Goal: Transaction & Acquisition: Purchase product/service

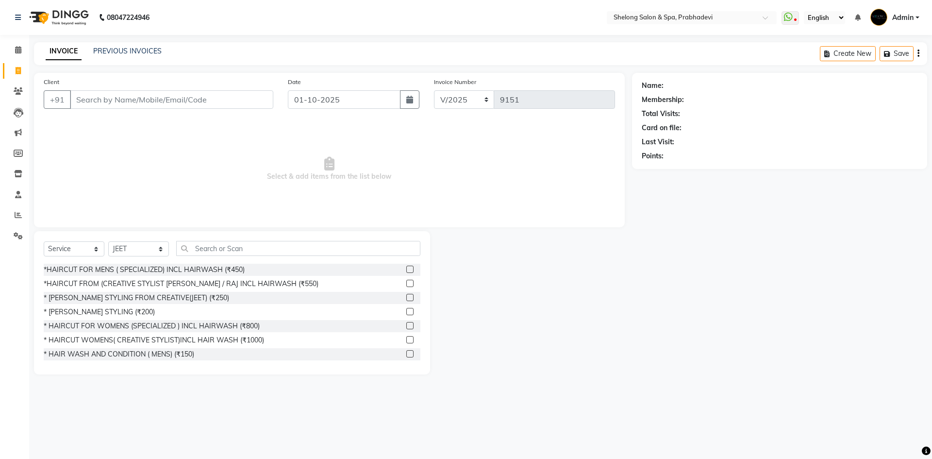
select select "service"
select select "16092"
select select "1: Object"
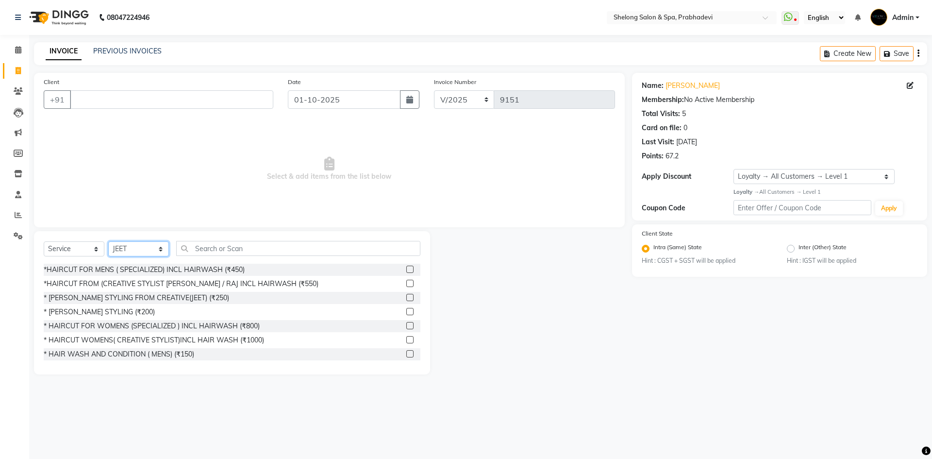
click at [146, 246] on select "Select Stylist ( [PERSON_NAME] ) ( [PERSON_NAME] ) [PERSON_NAME] fojdur [PERSON…" at bounding box center [138, 248] width 61 height 15
select select "47990"
click at [108, 241] on select "Select Stylist ( [PERSON_NAME] ) ( [PERSON_NAME] ) [PERSON_NAME] fojdur [PERSON…" at bounding box center [138, 248] width 61 height 15
click at [109, 313] on div "* [PERSON_NAME] STYLING (₹200)" at bounding box center [99, 312] width 111 height 10
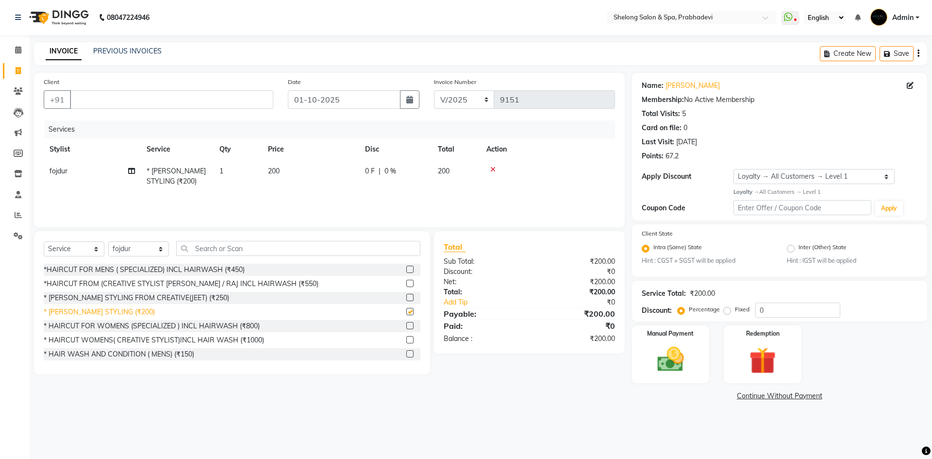
checkbox input "false"
click at [150, 102] on input "Client" at bounding box center [171, 99] width 203 height 18
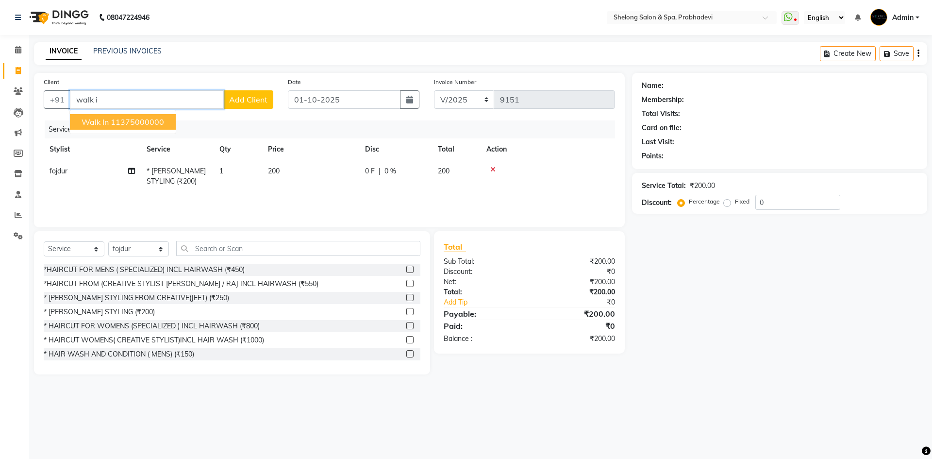
click at [147, 123] on ngb-highlight "11375000000" at bounding box center [137, 122] width 53 height 10
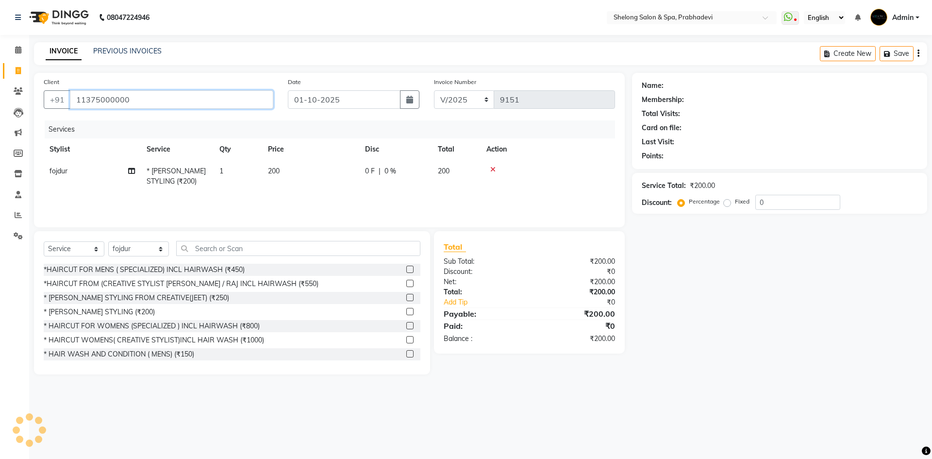
type input "11375000000"
select select "1: Object"
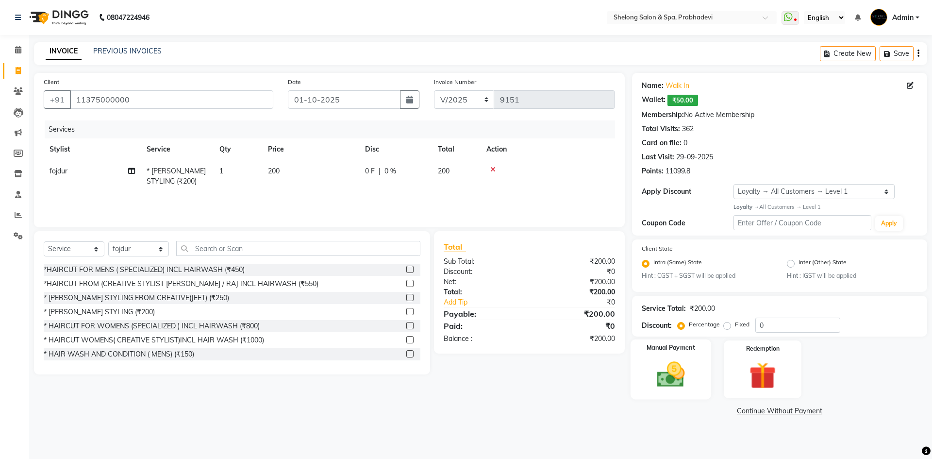
click at [682, 357] on div "Manual Payment" at bounding box center [670, 369] width 81 height 60
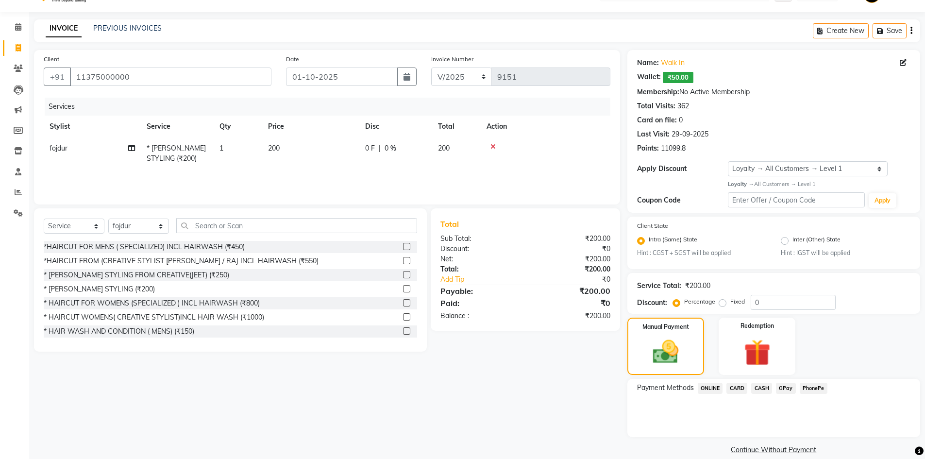
scroll to position [35, 0]
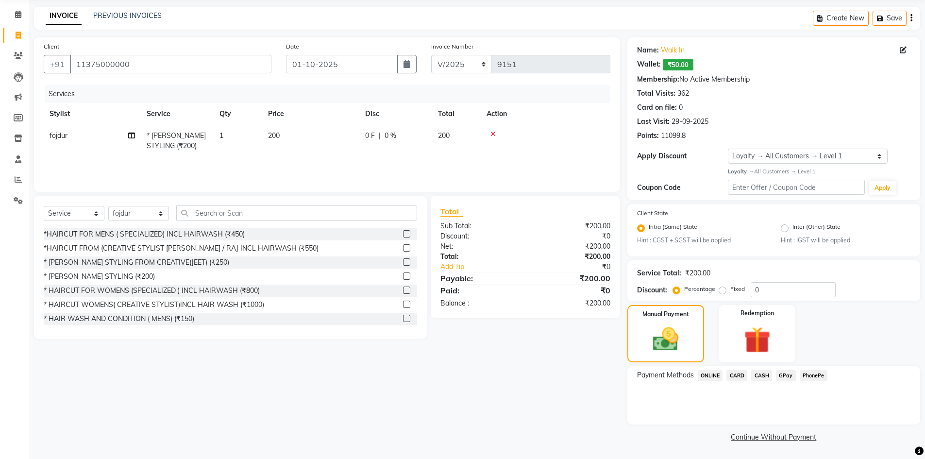
click at [784, 374] on span "GPay" at bounding box center [786, 375] width 20 height 11
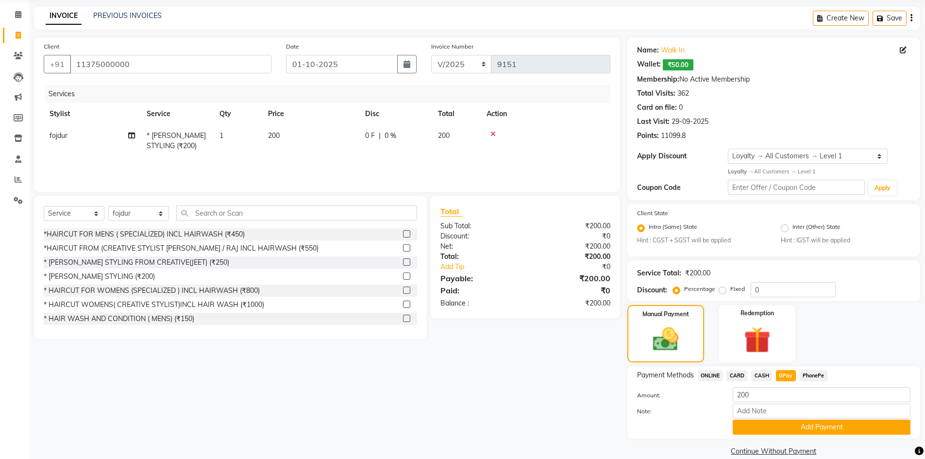
scroll to position [50, 0]
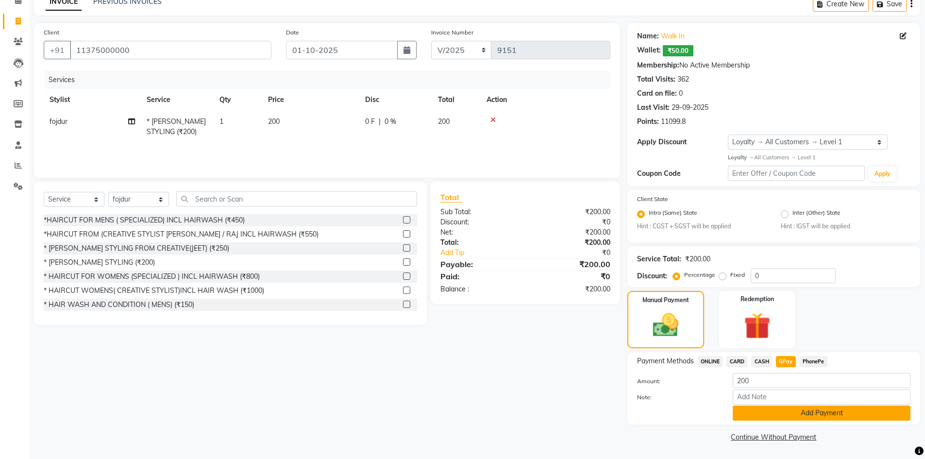
click at [778, 411] on button "Add Payment" at bounding box center [822, 412] width 178 height 15
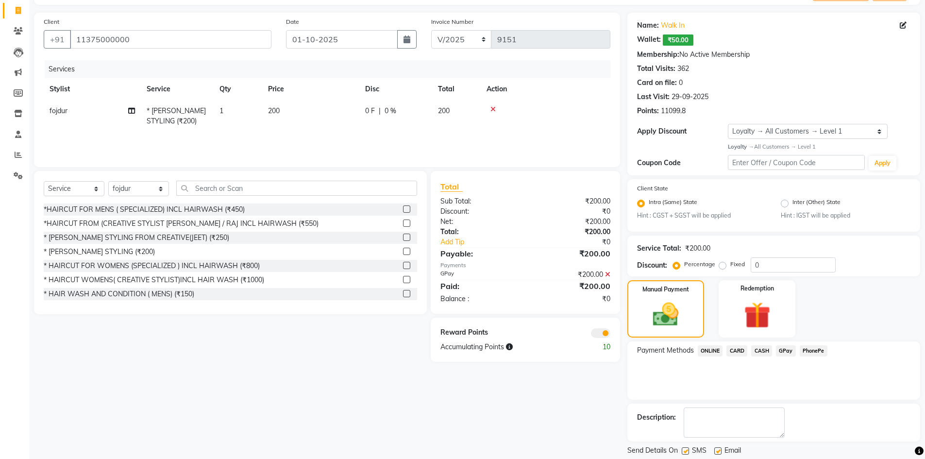
scroll to position [90, 0]
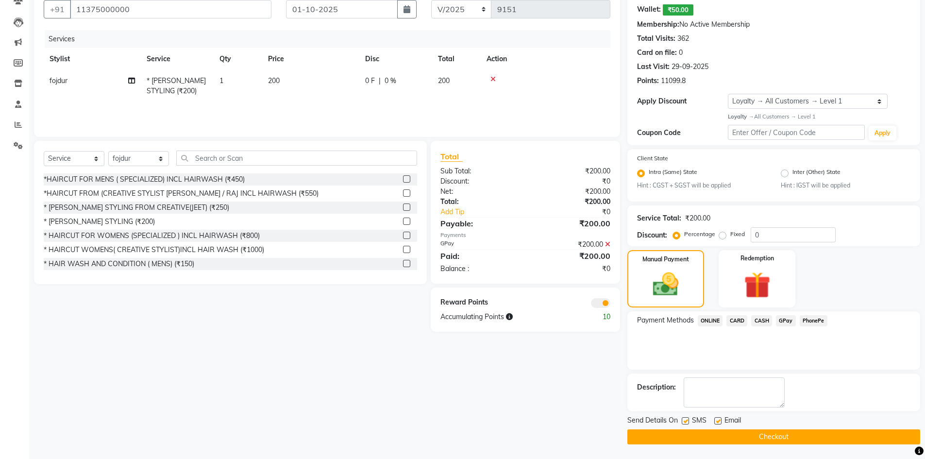
click at [802, 435] on button "Checkout" at bounding box center [773, 436] width 293 height 15
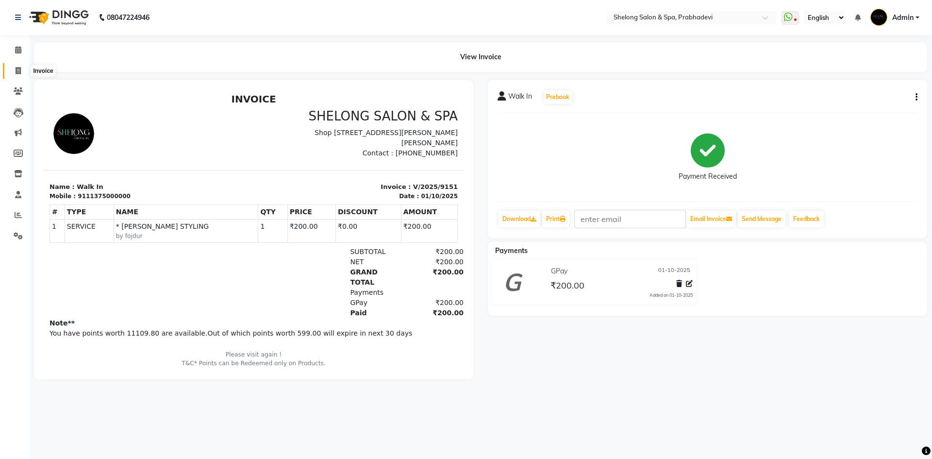
click at [18, 74] on icon at bounding box center [18, 70] width 5 height 7
select select "service"
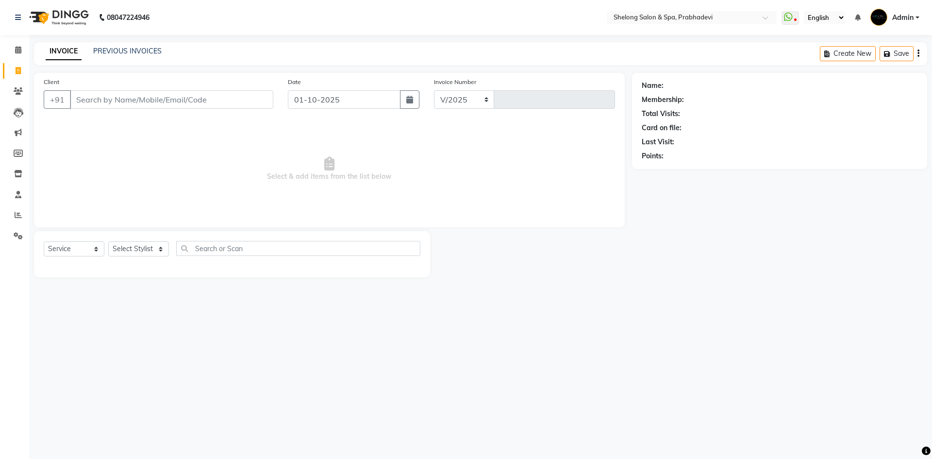
select select "3475"
type input "9152"
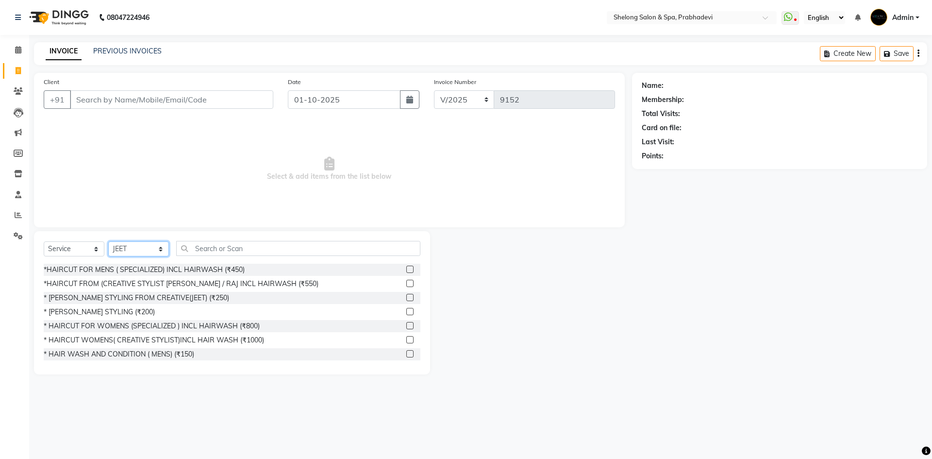
drag, startPoint x: 137, startPoint y: 252, endPoint x: 136, endPoint y: 241, distance: 10.2
click at [137, 251] on select "Select Stylist ( [PERSON_NAME] ) ( [PERSON_NAME] ) [PERSON_NAME] fojdur [PERSON…" at bounding box center [138, 248] width 61 height 15
click at [108, 241] on select "Select Stylist ( [PERSON_NAME] ) ( [PERSON_NAME] ) [PERSON_NAME] fojdur [PERSON…" at bounding box center [138, 248] width 61 height 15
drag, startPoint x: 129, startPoint y: 256, endPoint x: 128, endPoint y: 242, distance: 14.1
click at [129, 247] on select "Select Stylist ( [PERSON_NAME] ) ( [PERSON_NAME] ) [PERSON_NAME] fojdur [PERSON…" at bounding box center [138, 248] width 61 height 15
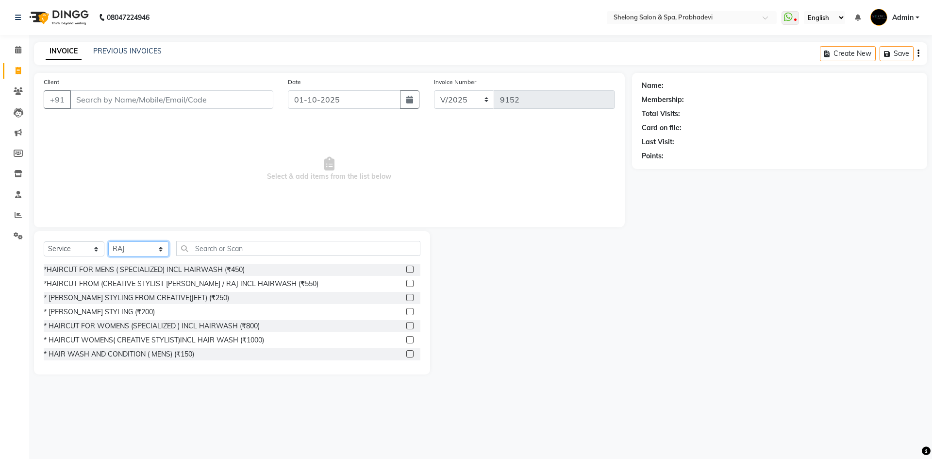
select select "88528"
click at [108, 241] on select "Select Stylist ( [PERSON_NAME] ) ( [PERSON_NAME] ) [PERSON_NAME] fojdur [PERSON…" at bounding box center [138, 248] width 61 height 15
drag, startPoint x: 62, startPoint y: 309, endPoint x: 75, endPoint y: 299, distance: 16.3
click at [69, 306] on div "* [PERSON_NAME] STYLING (₹200)" at bounding box center [232, 312] width 377 height 12
click at [168, 101] on input "Client" at bounding box center [171, 99] width 203 height 18
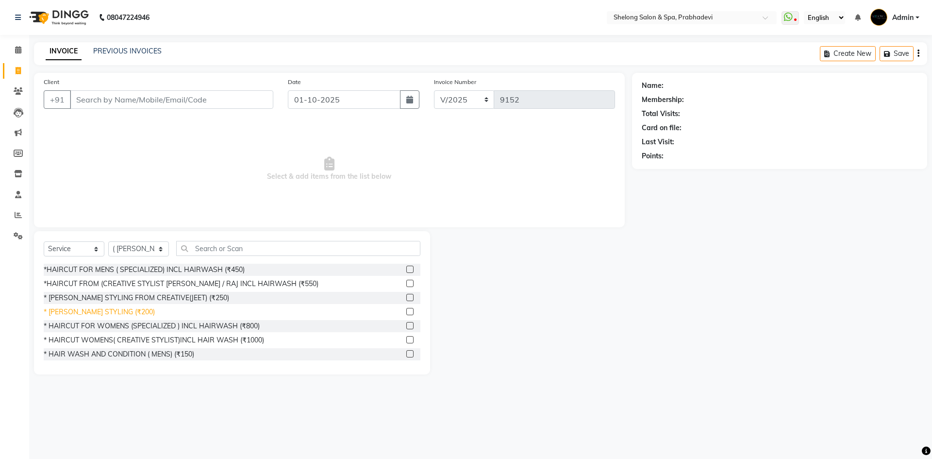
click at [97, 313] on div "* [PERSON_NAME] STYLING (₹200)" at bounding box center [99, 312] width 111 height 10
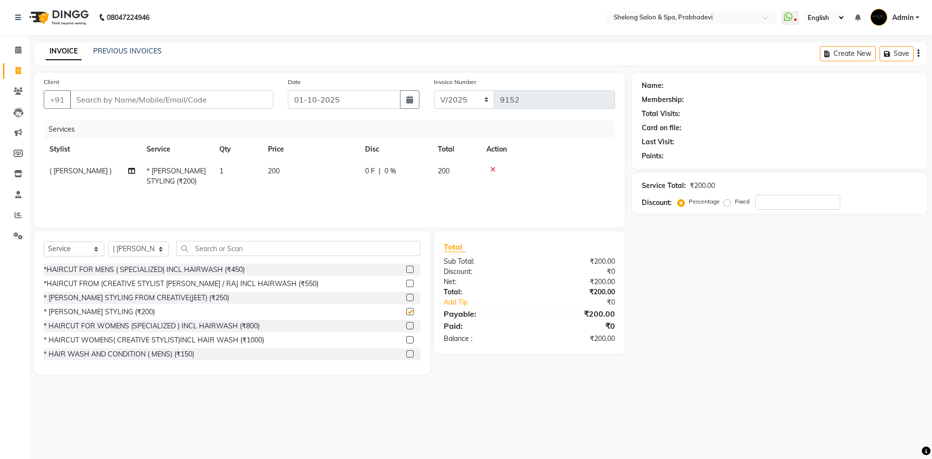
checkbox input "false"
click at [219, 100] on input "Client" at bounding box center [171, 99] width 203 height 18
type input "9"
type input "0"
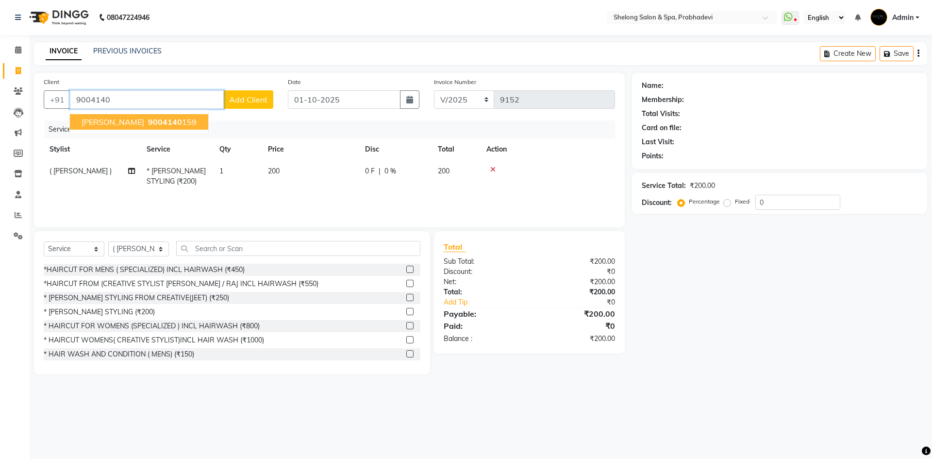
click at [148, 117] on span "9004140" at bounding box center [165, 122] width 34 height 10
type input "9004140159"
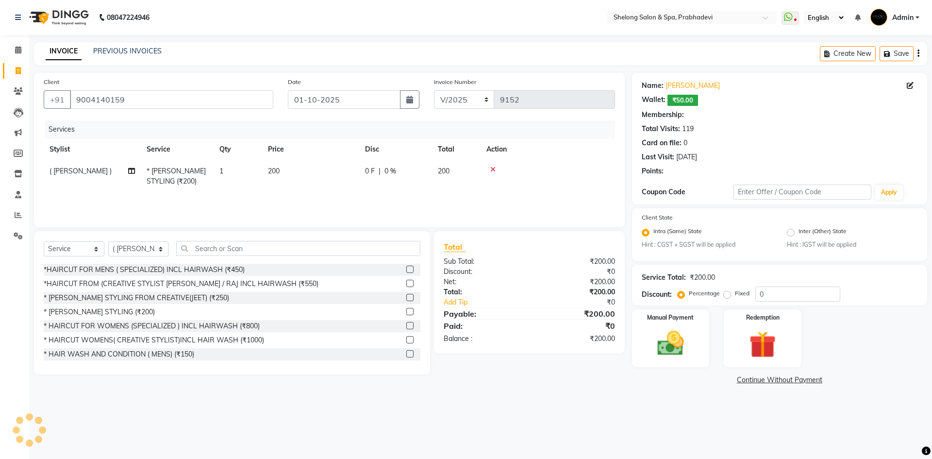
type input "20"
select select "2: Object"
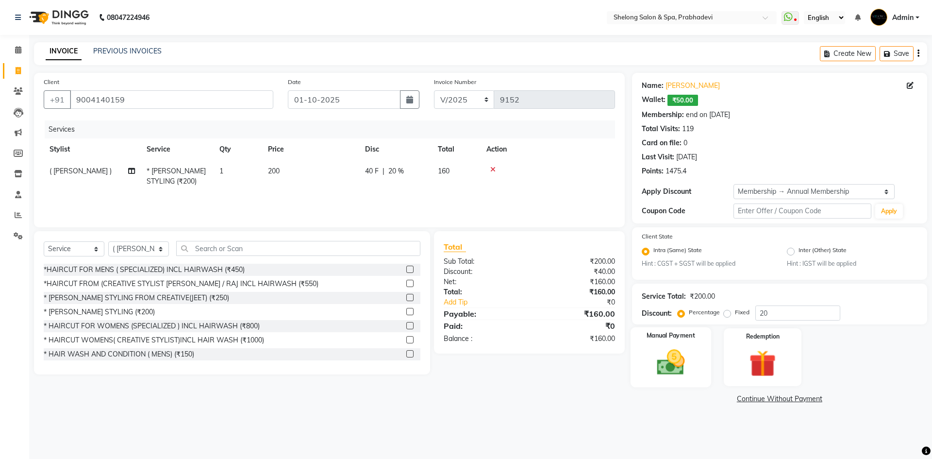
click at [654, 358] on img at bounding box center [670, 363] width 45 height 32
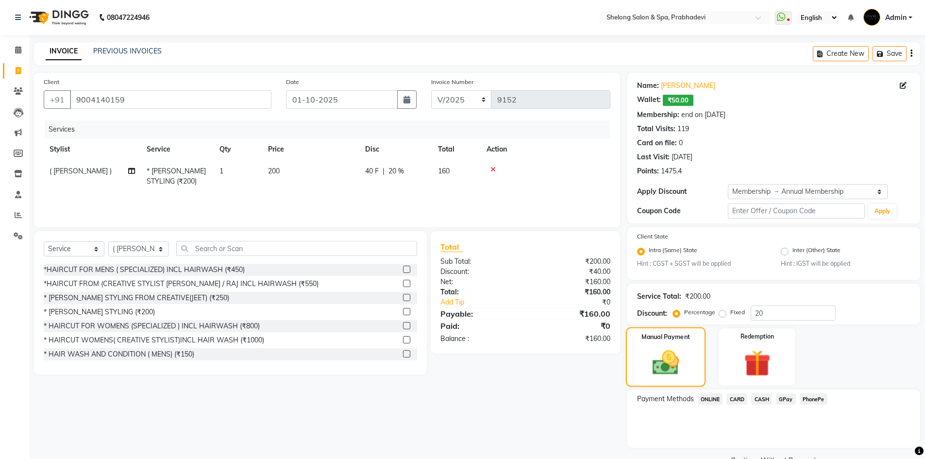
scroll to position [23, 0]
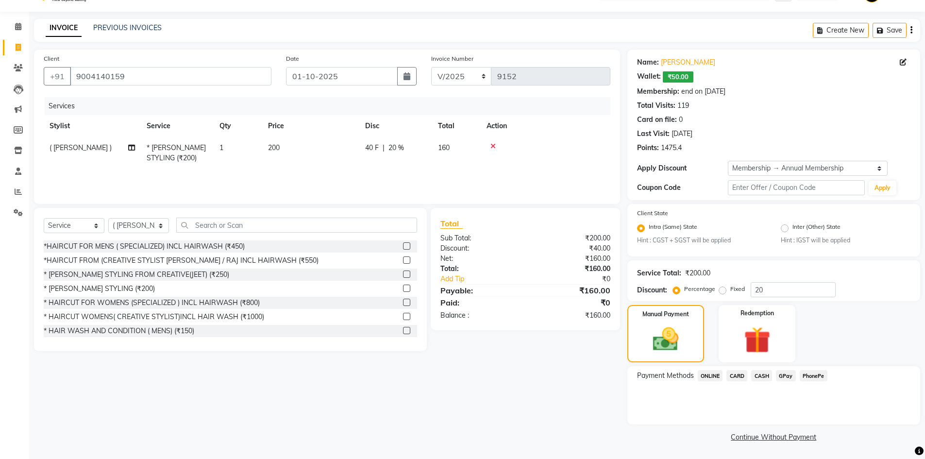
click at [760, 372] on span "CASH" at bounding box center [761, 375] width 21 height 11
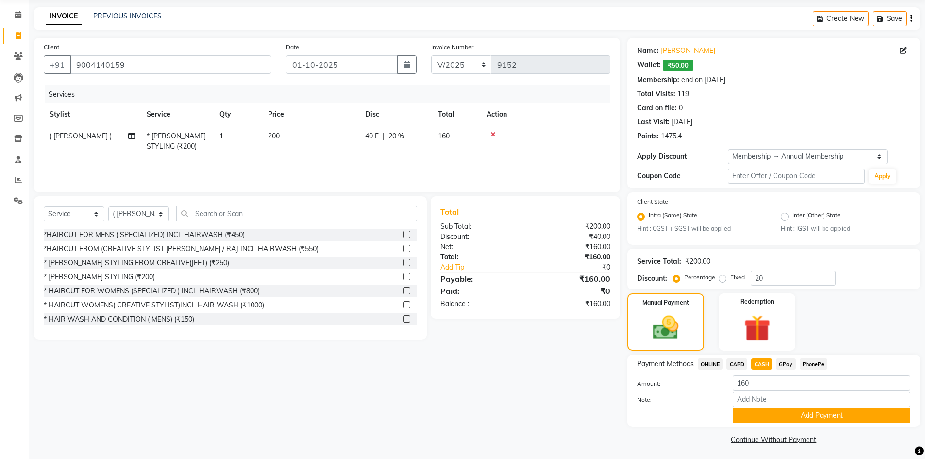
scroll to position [37, 0]
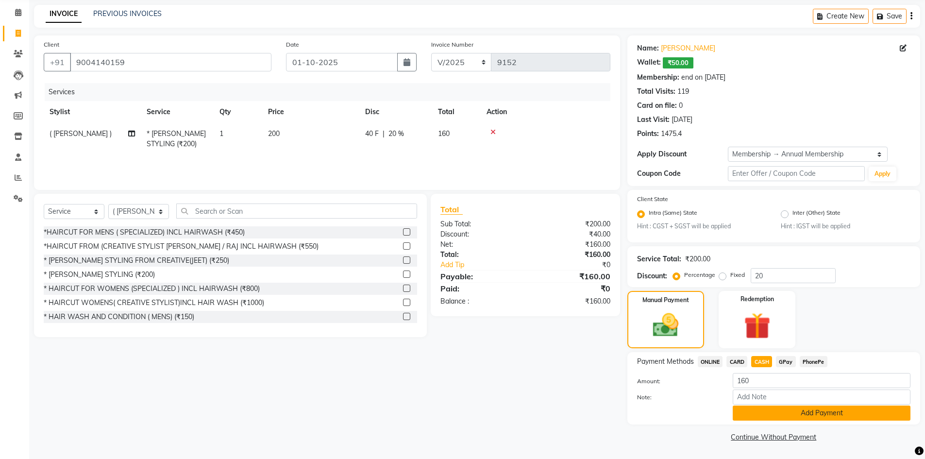
click at [788, 412] on button "Add Payment" at bounding box center [822, 412] width 178 height 15
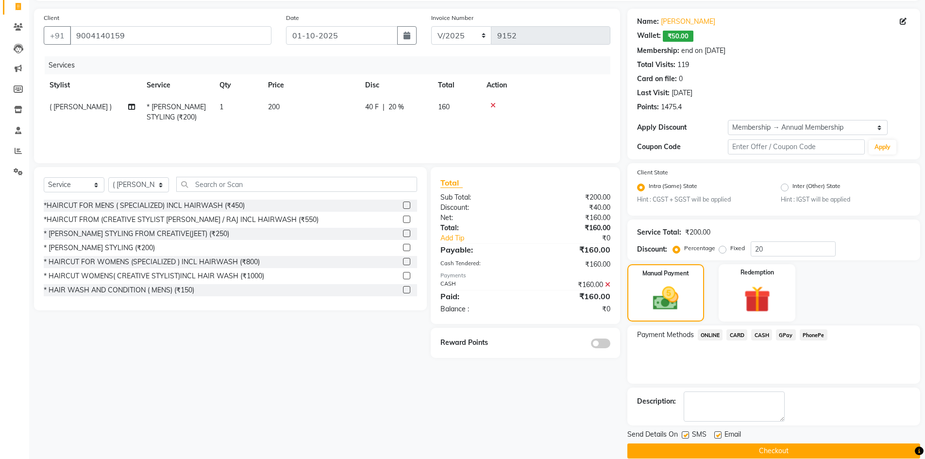
scroll to position [78, 0]
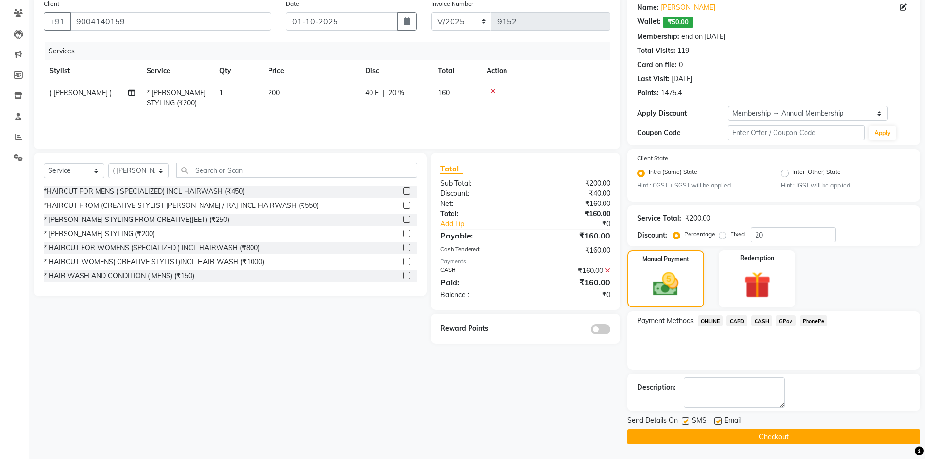
click at [605, 332] on span at bounding box center [600, 329] width 19 height 10
click at [610, 331] on input "checkbox" at bounding box center [610, 331] width 0 height 0
click at [814, 432] on button "Checkout" at bounding box center [773, 436] width 293 height 15
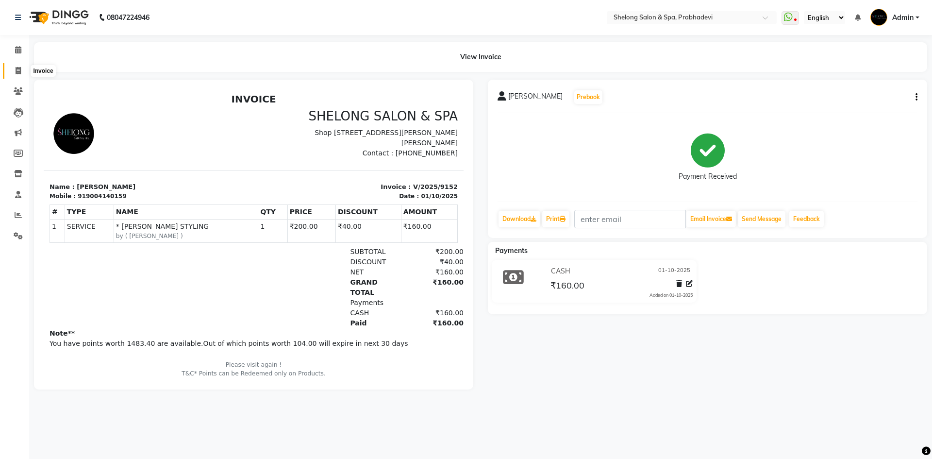
click at [15, 70] on span at bounding box center [18, 71] width 17 height 11
select select "service"
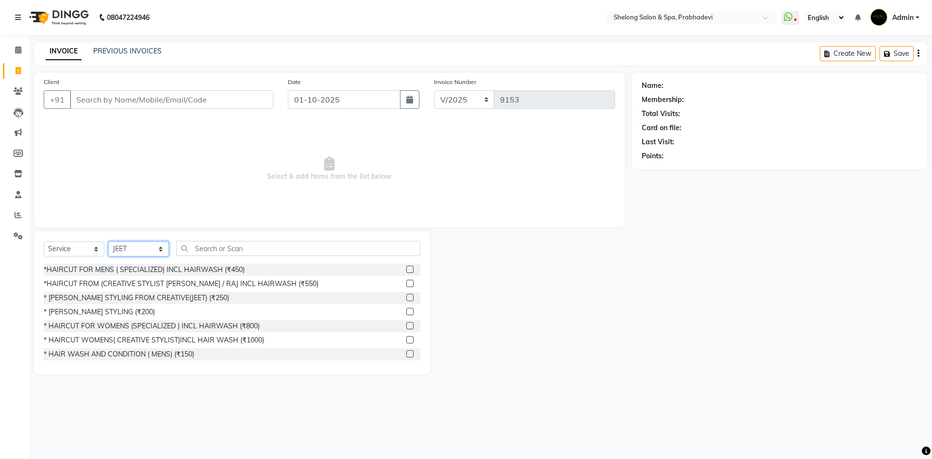
click at [133, 249] on select "Select Stylist ( [PERSON_NAME] ) ( [PERSON_NAME] ) [PERSON_NAME] fojdur [PERSON…" at bounding box center [138, 248] width 61 height 15
select select "47990"
click at [108, 241] on select "Select Stylist ( [PERSON_NAME] ) ( [PERSON_NAME] ) [PERSON_NAME] fojdur [PERSON…" at bounding box center [138, 248] width 61 height 15
drag, startPoint x: 115, startPoint y: 313, endPoint x: 181, endPoint y: 195, distance: 135.4
click at [132, 279] on div "*HAIRCUT FOR MENS ( SPECIALIZED) INCL HAIRWASH (₹450) *HAIRCUT FROM (CREATIVE S…" at bounding box center [232, 312] width 377 height 97
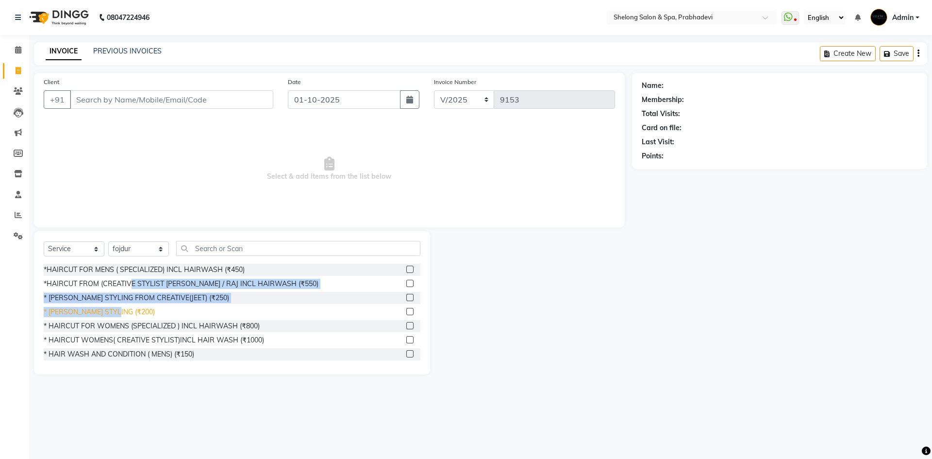
click at [84, 309] on div "* [PERSON_NAME] STYLING (₹200)" at bounding box center [99, 312] width 111 height 10
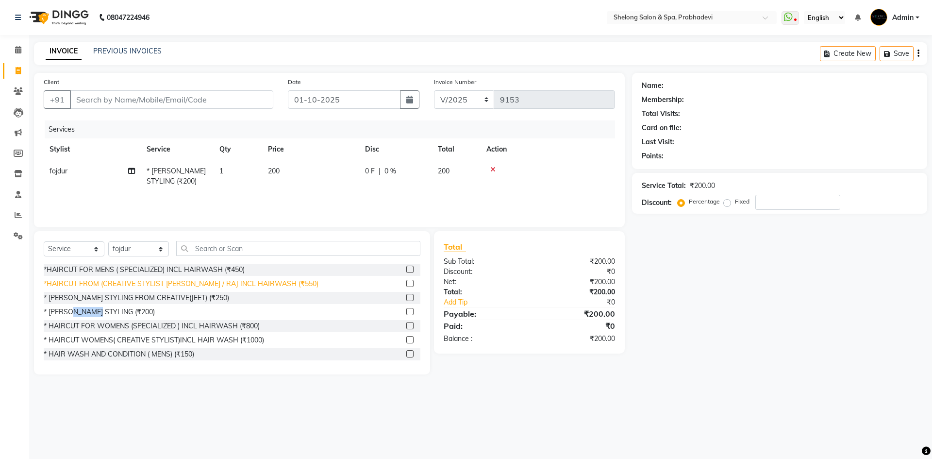
click at [85, 309] on div "* [PERSON_NAME] STYLING (₹200)" at bounding box center [99, 312] width 111 height 10
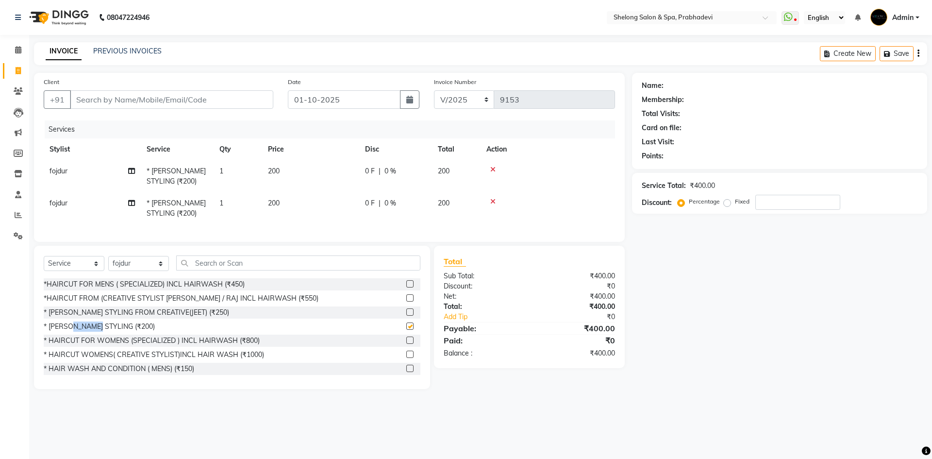
checkbox input "false"
drag, startPoint x: 495, startPoint y: 170, endPoint x: 475, endPoint y: 168, distance: 20.5
click at [495, 169] on icon at bounding box center [492, 169] width 5 height 7
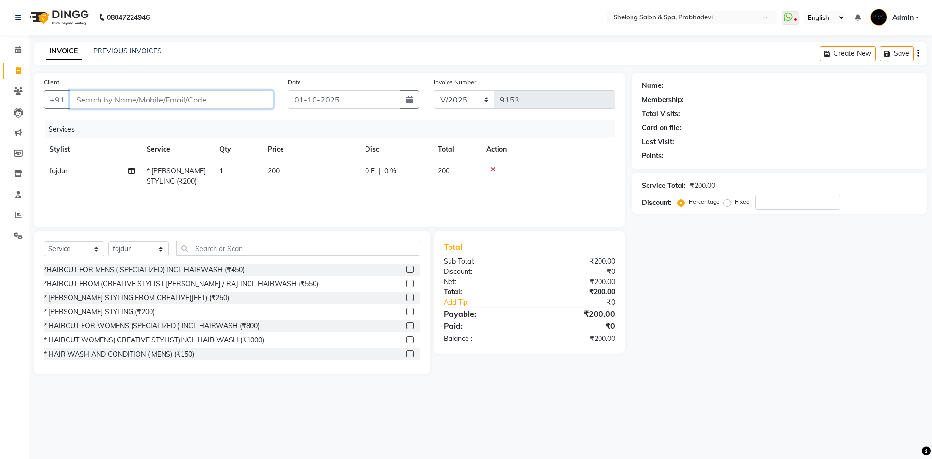
click at [266, 103] on input "Client" at bounding box center [171, 99] width 203 height 18
type input "s"
type input "0"
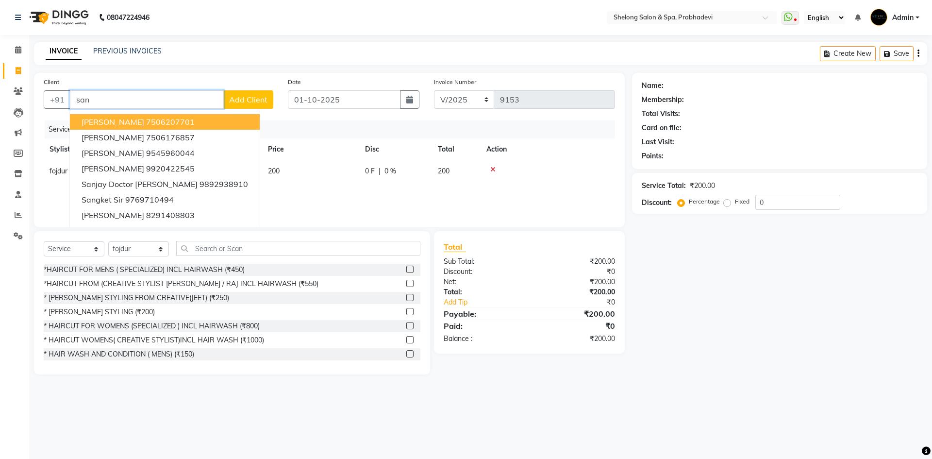
click at [214, 102] on input "san" at bounding box center [147, 99] width 154 height 18
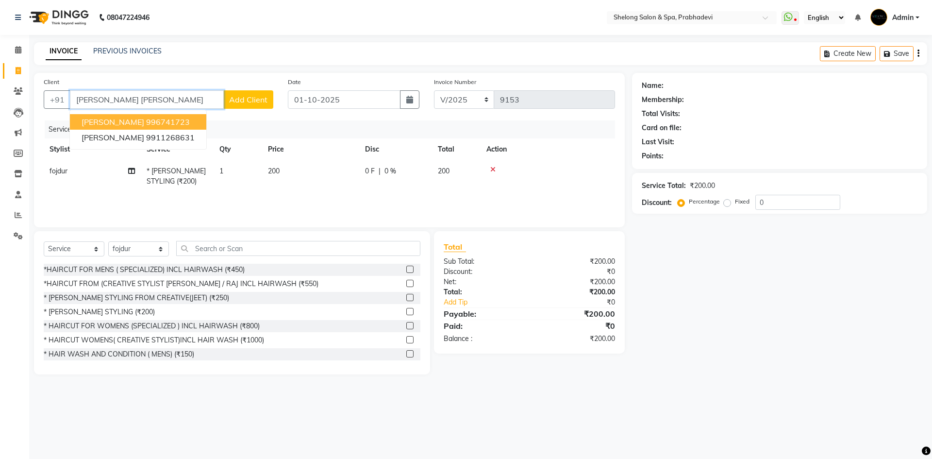
click at [146, 123] on ngb-highlight "996741723" at bounding box center [168, 122] width 44 height 10
type input "996741723"
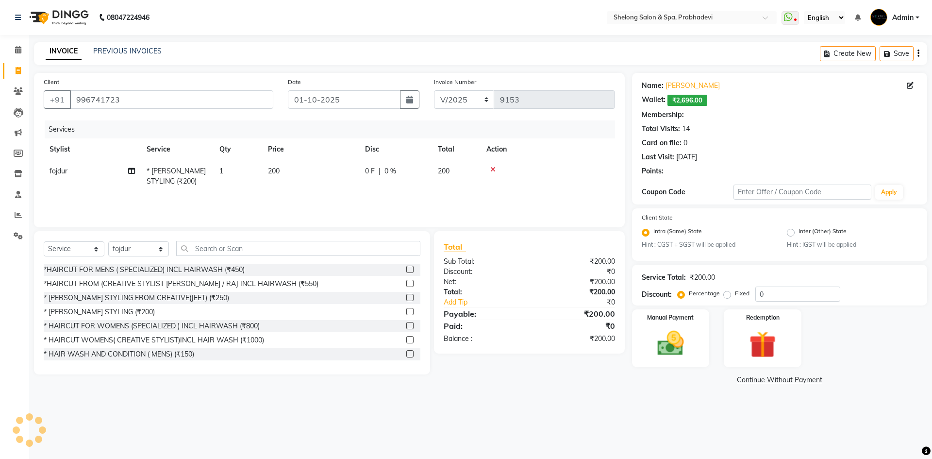
select select "2: Object"
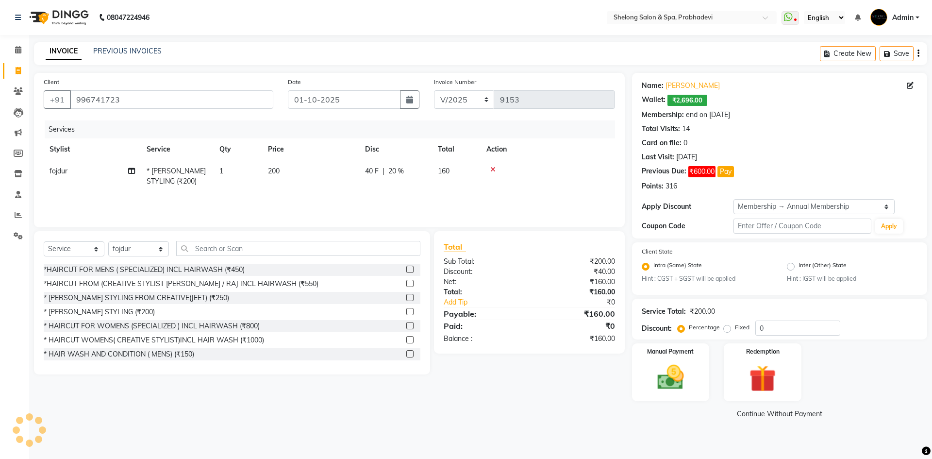
type input "20"
click at [694, 371] on div "Manual Payment" at bounding box center [670, 372] width 81 height 60
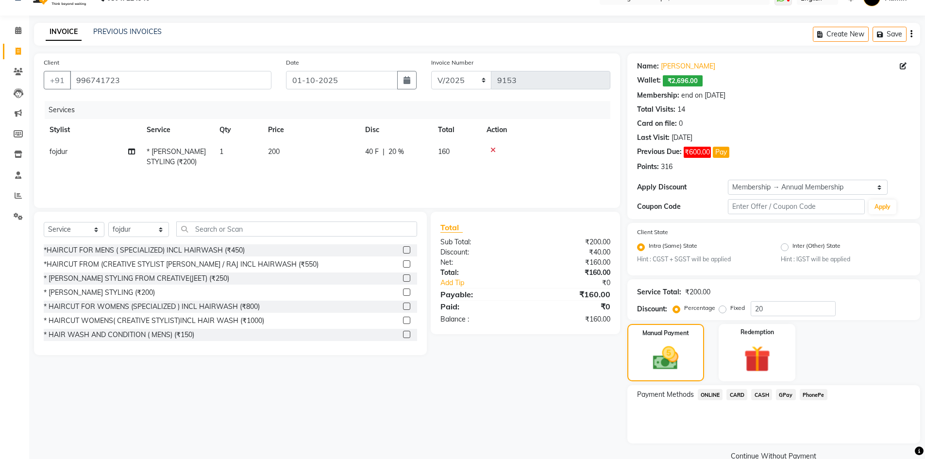
scroll to position [38, 0]
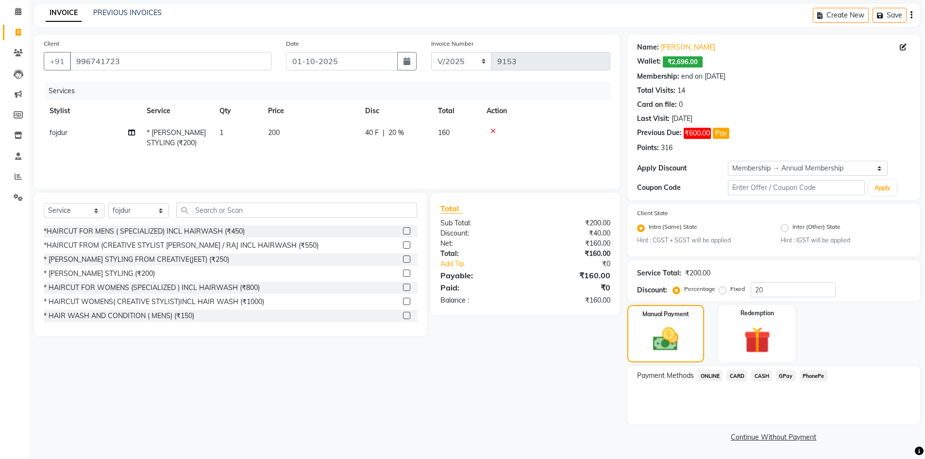
click at [788, 374] on span "GPay" at bounding box center [786, 375] width 20 height 11
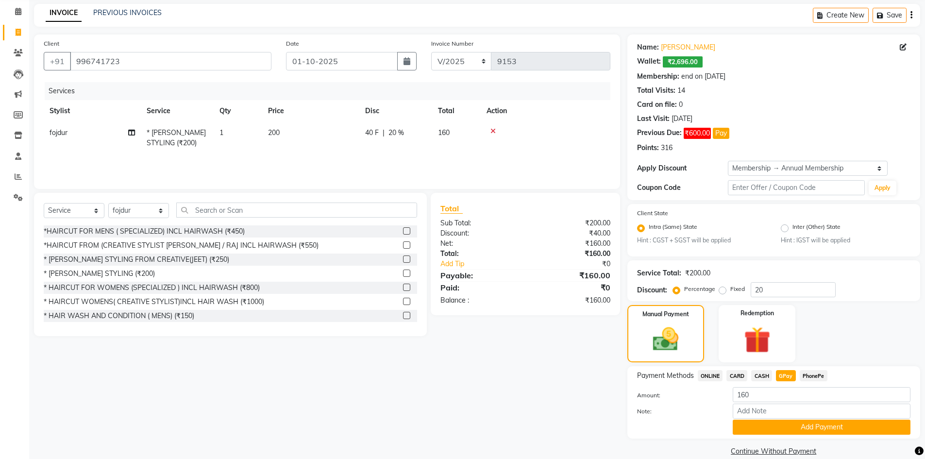
scroll to position [52, 0]
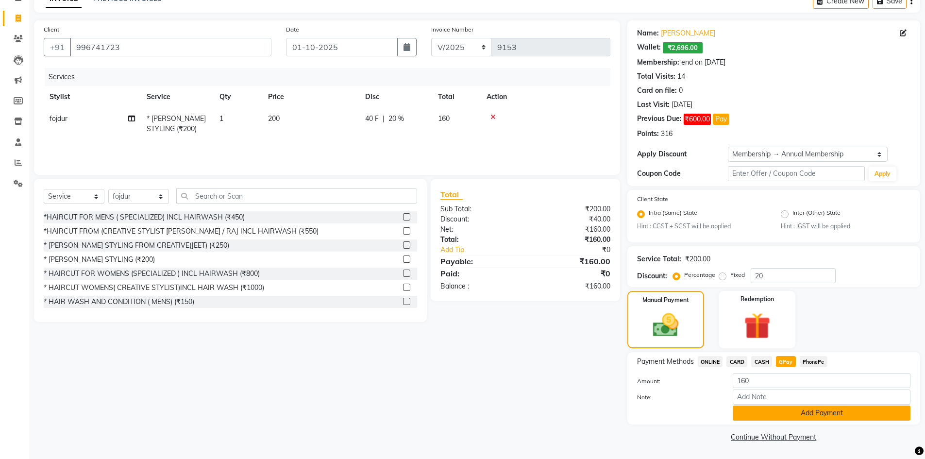
click at [783, 411] on button "Add Payment" at bounding box center [822, 412] width 178 height 15
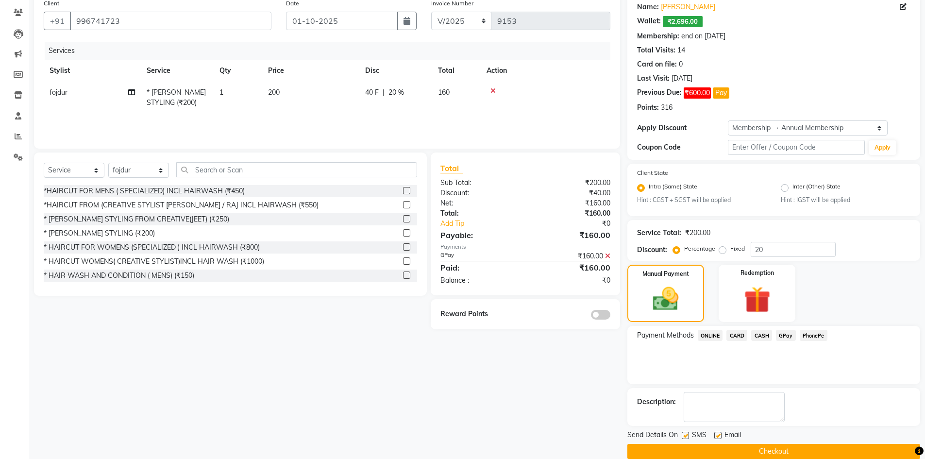
scroll to position [93, 0]
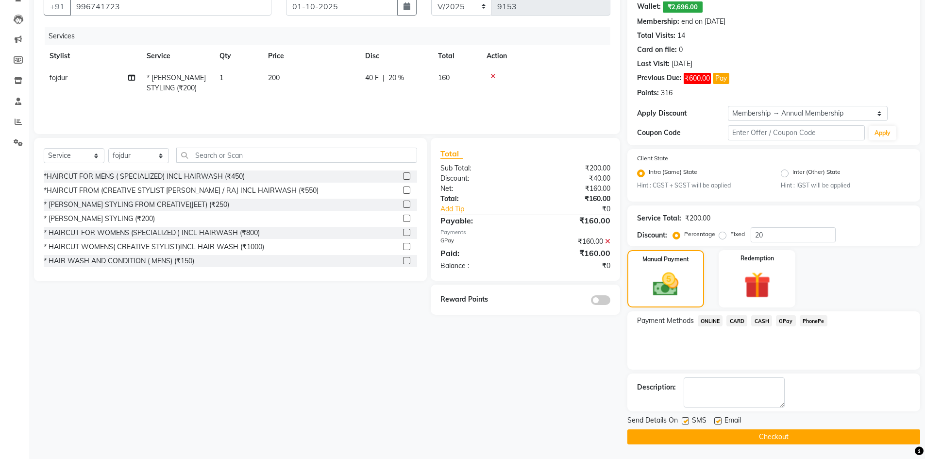
click at [608, 301] on span at bounding box center [600, 300] width 19 height 10
click at [610, 302] on input "checkbox" at bounding box center [610, 302] width 0 height 0
click at [801, 439] on button "Checkout" at bounding box center [773, 436] width 293 height 15
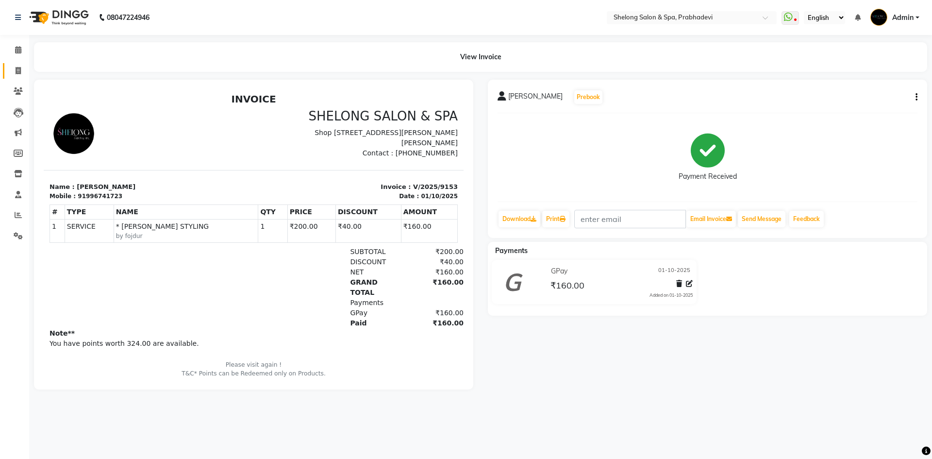
click at [15, 65] on link "Invoice" at bounding box center [14, 71] width 23 height 16
select select "service"
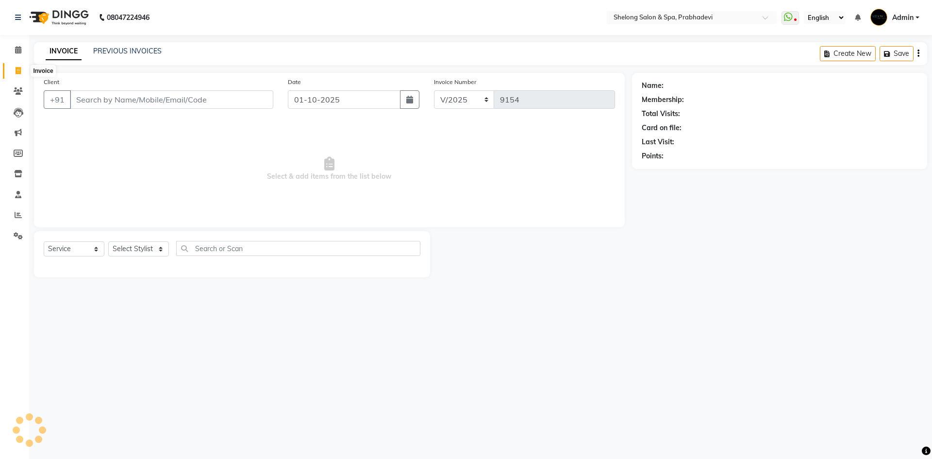
select select "16092"
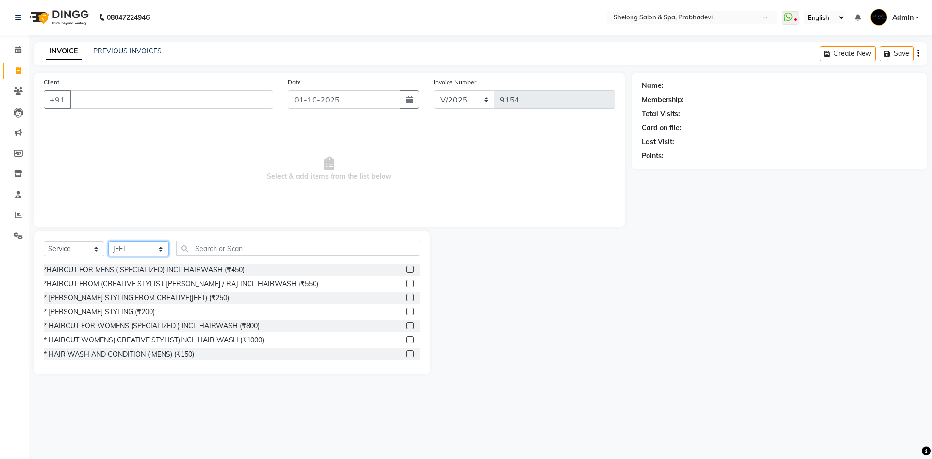
drag, startPoint x: 143, startPoint y: 245, endPoint x: 149, endPoint y: 253, distance: 10.2
click at [143, 245] on select "Select Stylist ( [PERSON_NAME] ) ( [PERSON_NAME] ) [PERSON_NAME] fojdur [PERSON…" at bounding box center [138, 248] width 61 height 15
select select "24970"
click at [108, 241] on select "Select Stylist ( [PERSON_NAME] ) ( [PERSON_NAME] ) [PERSON_NAME] fojdur [PERSON…" at bounding box center [138, 248] width 61 height 15
click at [128, 270] on div "*HAIRCUT FOR MENS ( SPECIALIZED) INCL HAIRWASH (₹450)" at bounding box center [144, 270] width 201 height 10
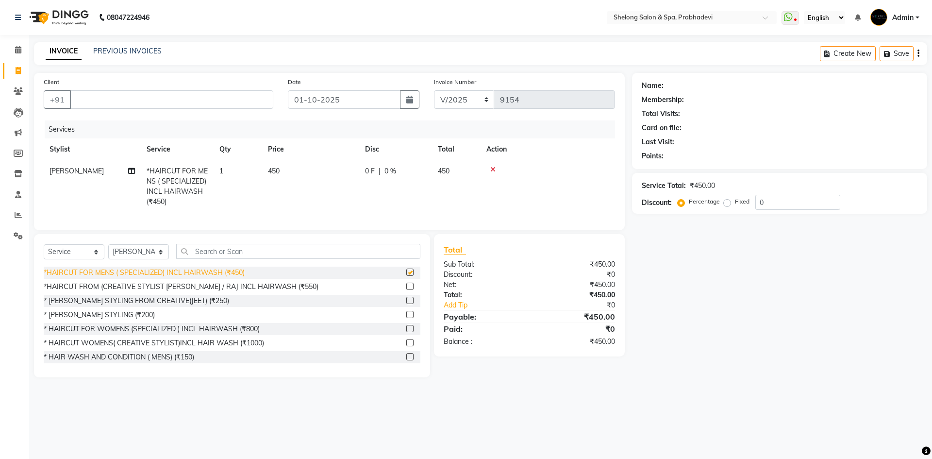
checkbox input "false"
click at [101, 320] on div "* [PERSON_NAME] STYLING (₹200)" at bounding box center [99, 315] width 111 height 10
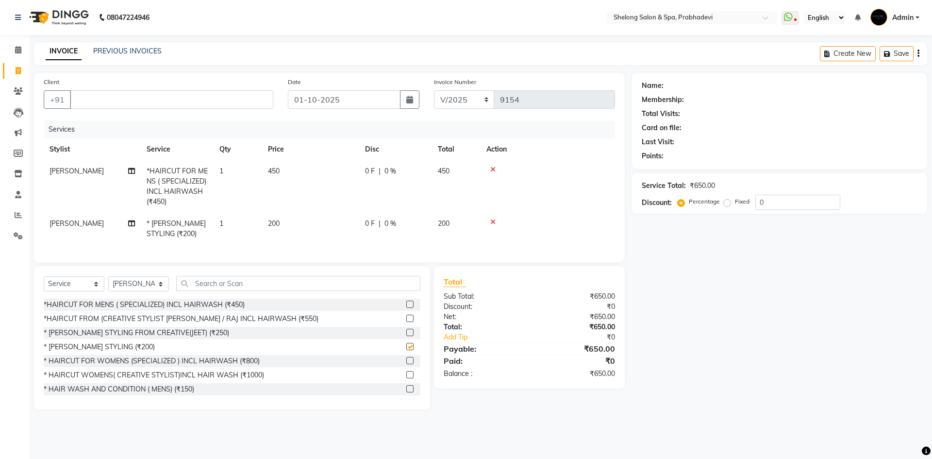
checkbox input "false"
click at [168, 101] on input "Client" at bounding box center [171, 99] width 203 height 18
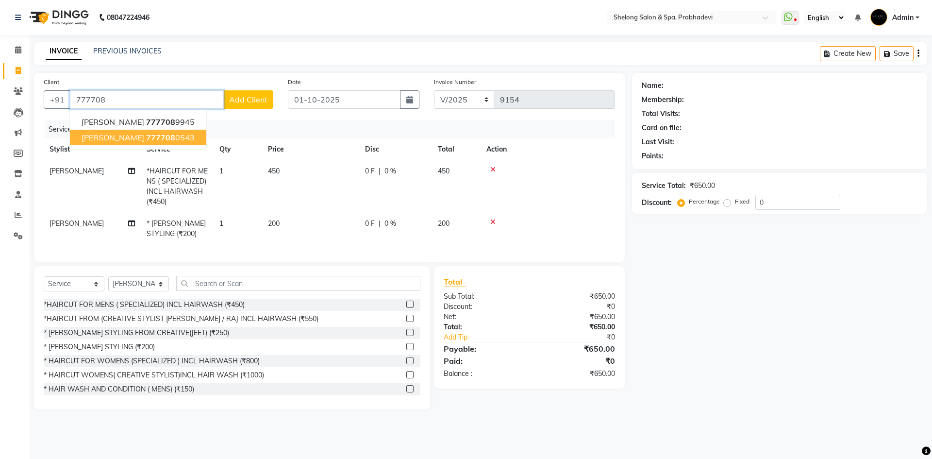
click at [146, 133] on span "777708" at bounding box center [160, 138] width 29 height 10
type input "7777080543"
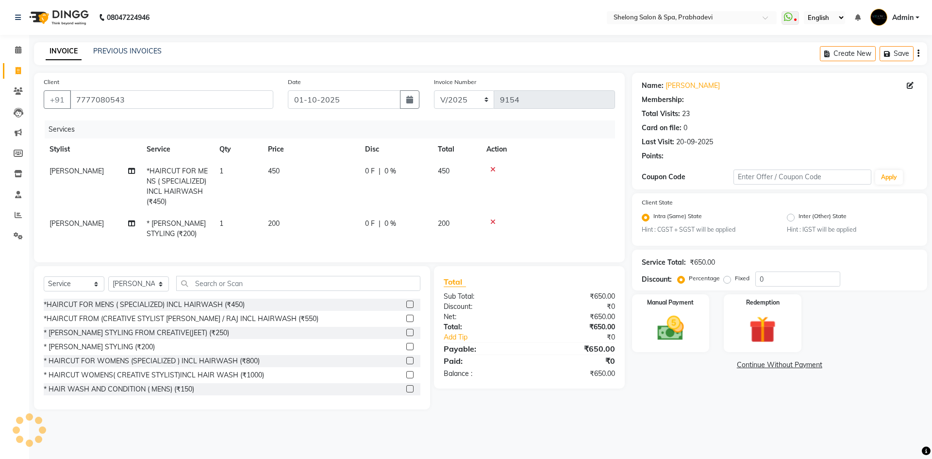
select select "1: Object"
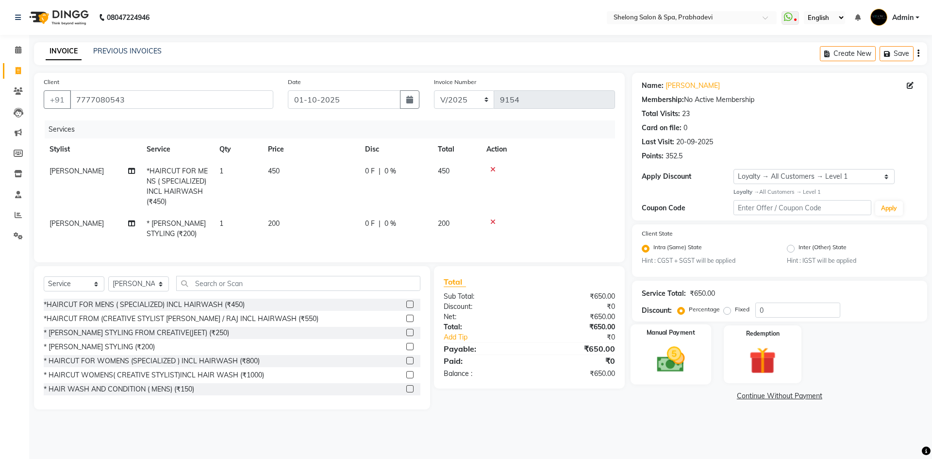
click at [659, 348] on img at bounding box center [670, 359] width 45 height 32
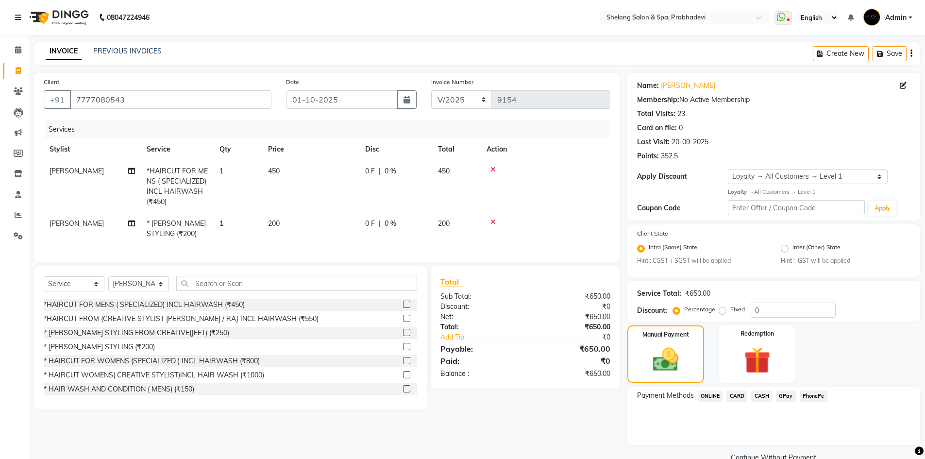
click at [786, 397] on span "GPay" at bounding box center [786, 395] width 20 height 11
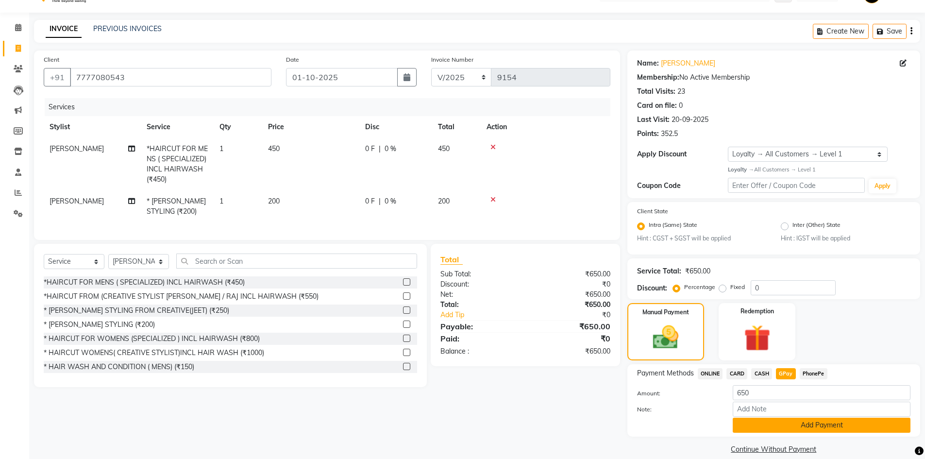
scroll to position [34, 0]
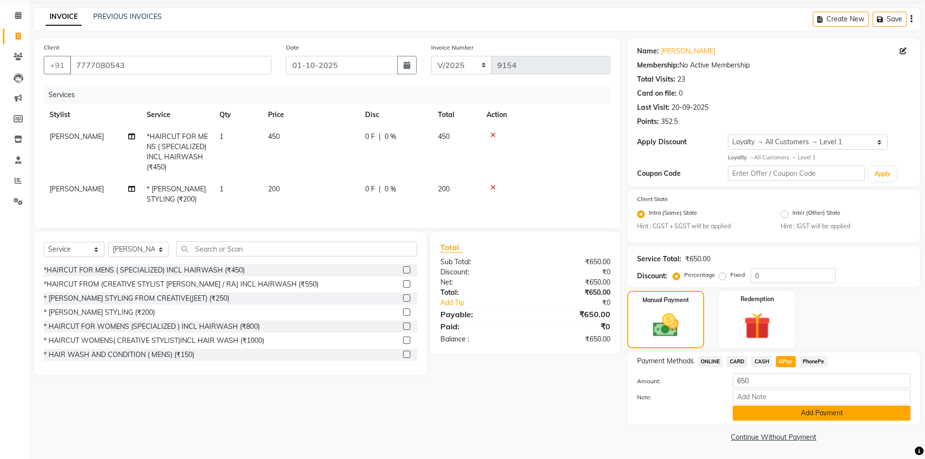
click at [785, 413] on button "Add Payment" at bounding box center [822, 412] width 178 height 15
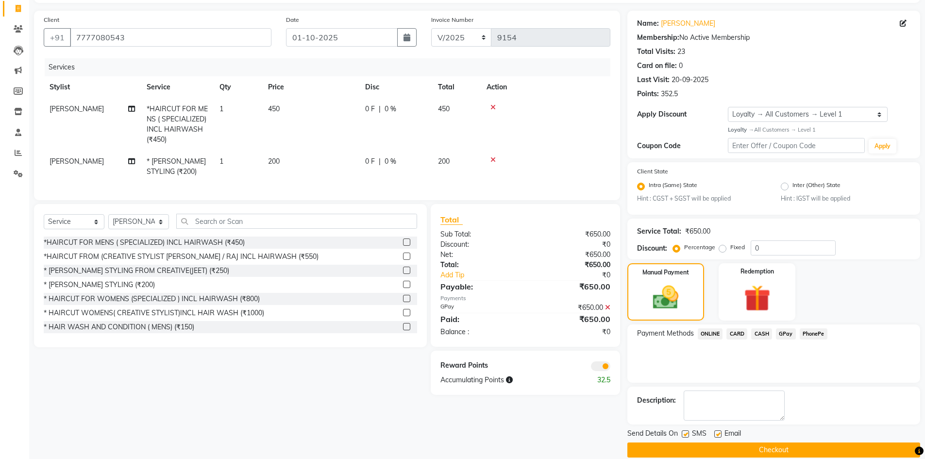
scroll to position [75, 0]
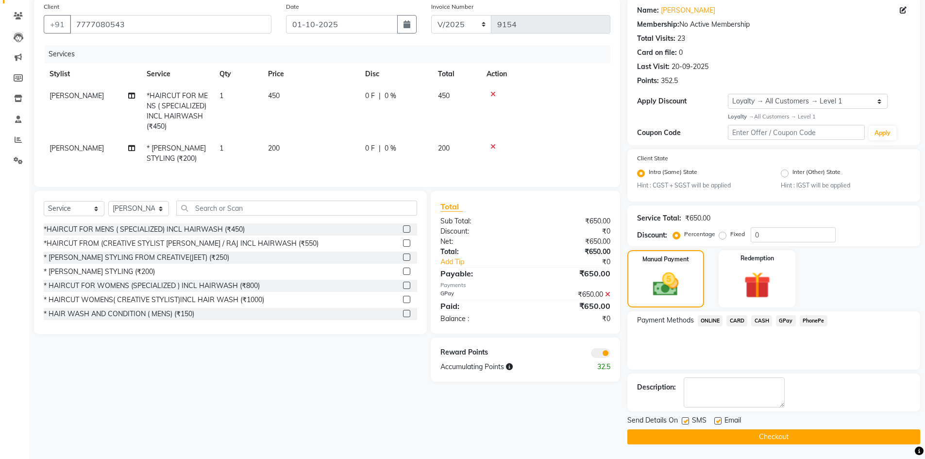
click at [784, 432] on button "Checkout" at bounding box center [773, 436] width 293 height 15
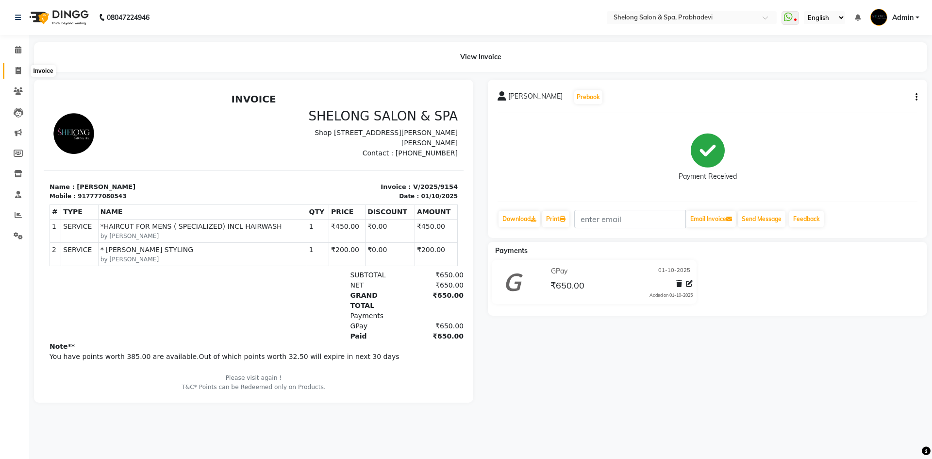
click at [18, 70] on icon at bounding box center [18, 70] width 5 height 7
select select "service"
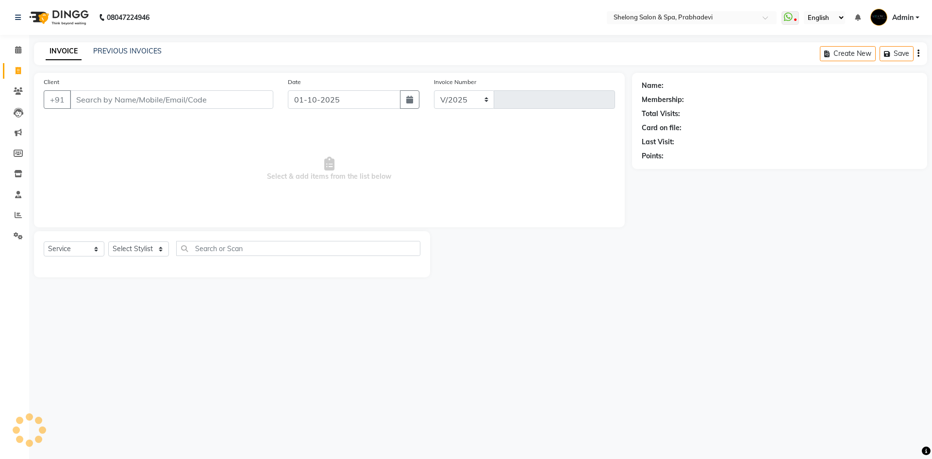
select select "3475"
type input "9155"
click at [173, 96] on input "Client" at bounding box center [171, 99] width 203 height 18
select select "16092"
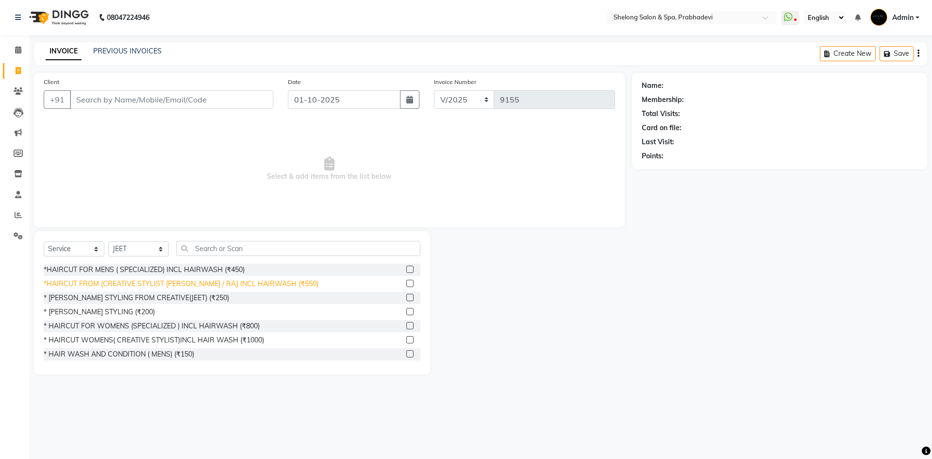
click at [145, 280] on div "*HAIRCUT FROM (CREATIVE STYLIST [PERSON_NAME] / RAJ INCL HAIRWASH (₹550)" at bounding box center [181, 284] width 275 height 10
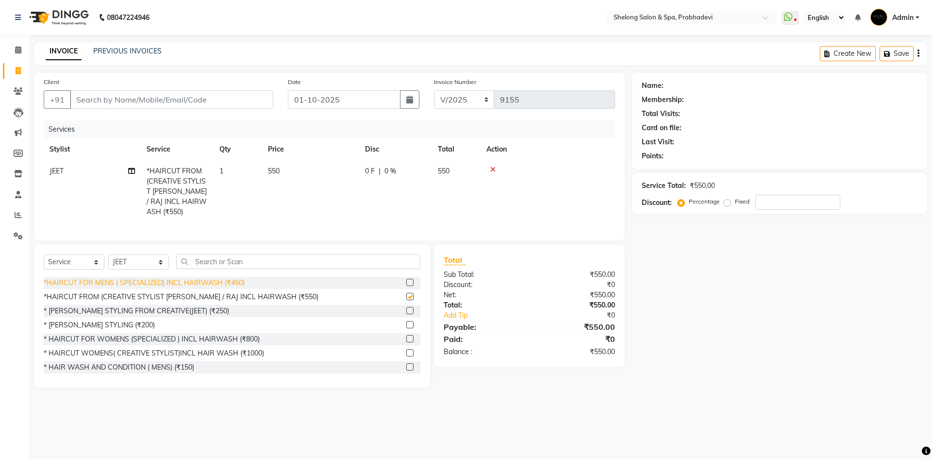
checkbox input "false"
click at [139, 250] on div "Select Service Product Membership Package Voucher Prepaid Gift Card Select Styl…" at bounding box center [232, 315] width 396 height 143
click at [137, 255] on select "Select Stylist ( [PERSON_NAME] ) ( [PERSON_NAME] ) [PERSON_NAME] fojdur [PERSON…" at bounding box center [138, 261] width 61 height 15
select select "88528"
click at [108, 254] on select "Select Stylist ( [PERSON_NAME] ) ( [PERSON_NAME] ) [PERSON_NAME] fojdur [PERSON…" at bounding box center [138, 261] width 61 height 15
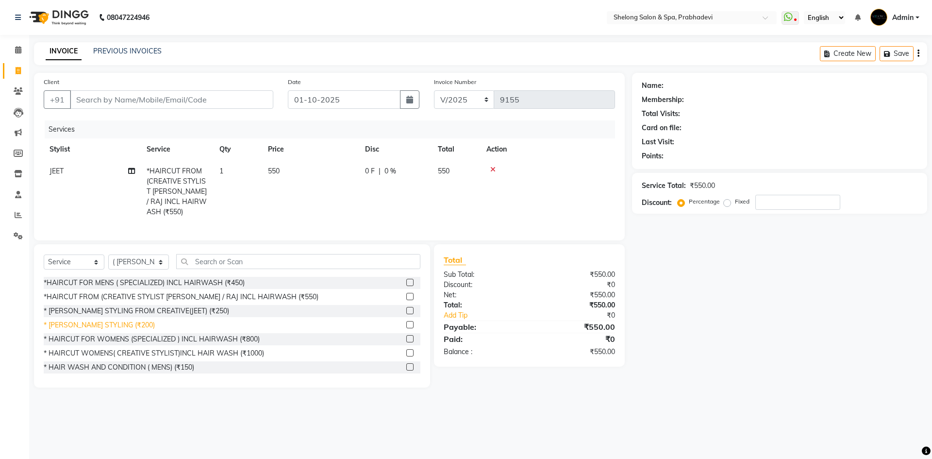
click at [97, 320] on div "* [PERSON_NAME] STYLING (₹200)" at bounding box center [99, 325] width 111 height 10
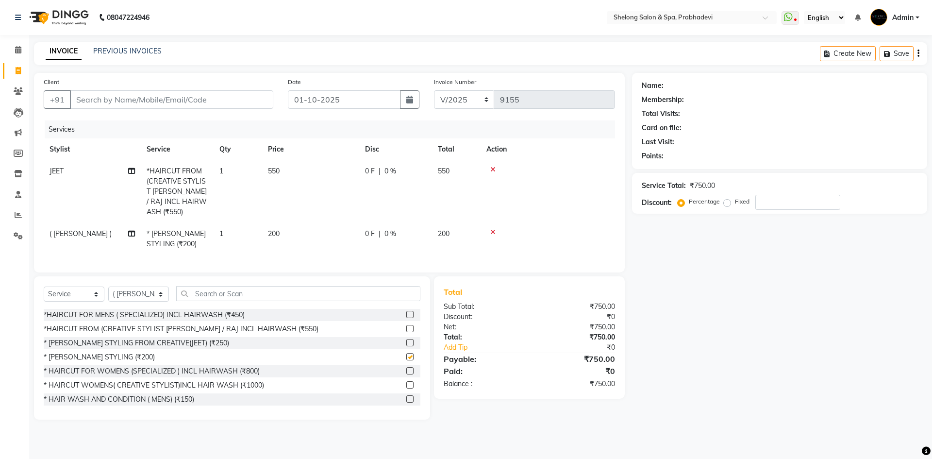
checkbox input "false"
click at [216, 100] on input "Client" at bounding box center [171, 99] width 203 height 18
type input "8"
type input "0"
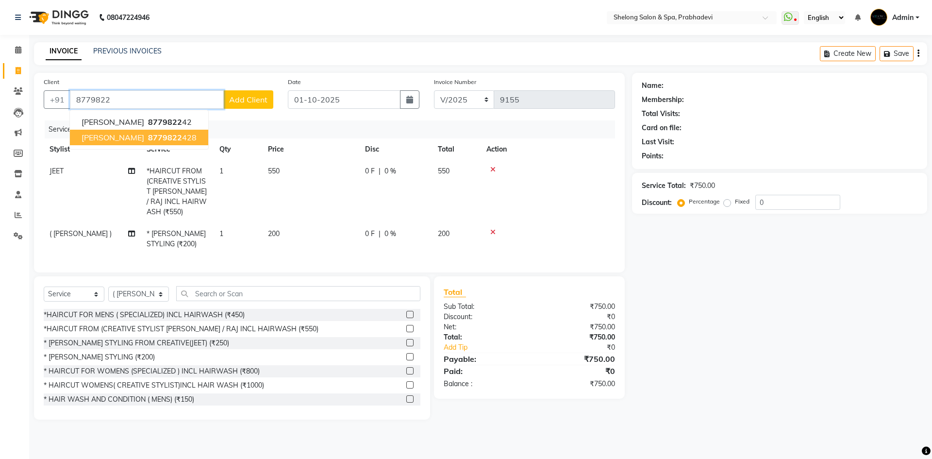
click at [148, 138] on span "8779822" at bounding box center [165, 138] width 34 height 10
type input "8779822428"
select select "2: Object"
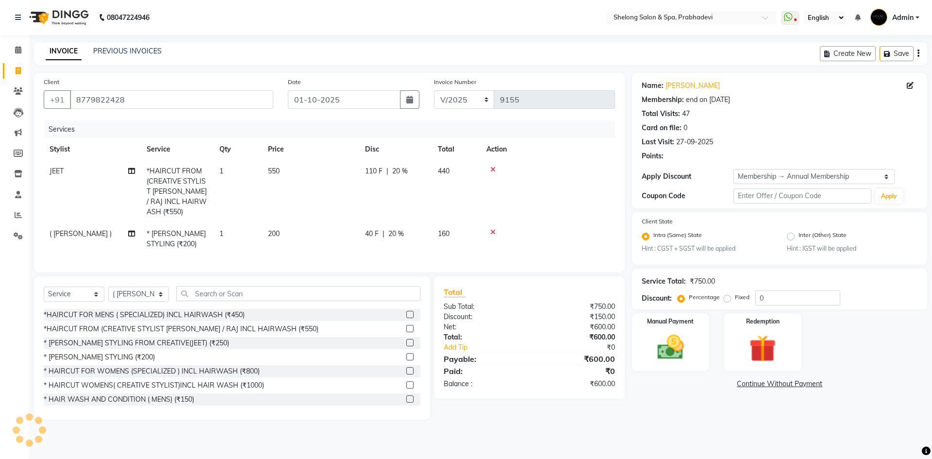
type input "20"
click at [662, 345] on img at bounding box center [670, 348] width 45 height 32
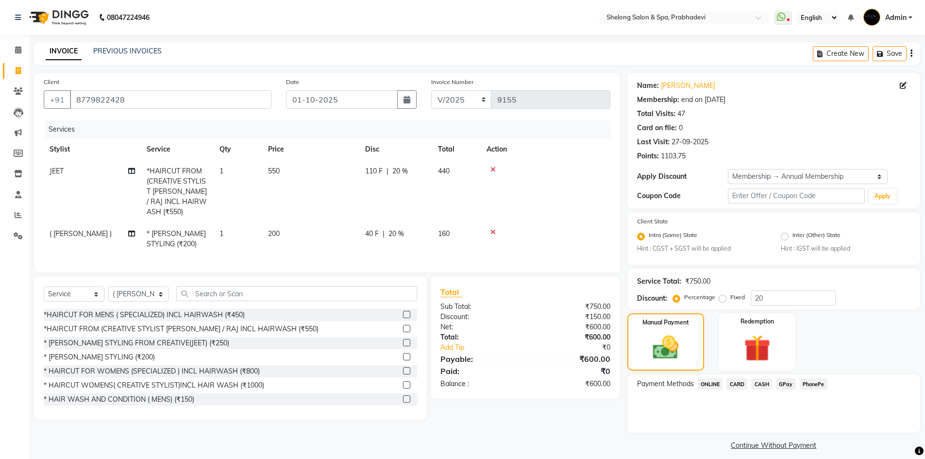
click at [785, 385] on span "GPay" at bounding box center [786, 383] width 20 height 11
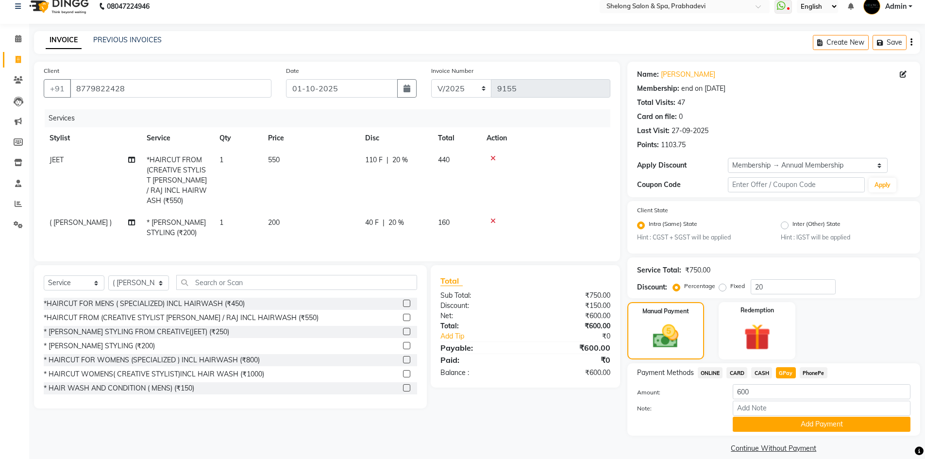
scroll to position [22, 0]
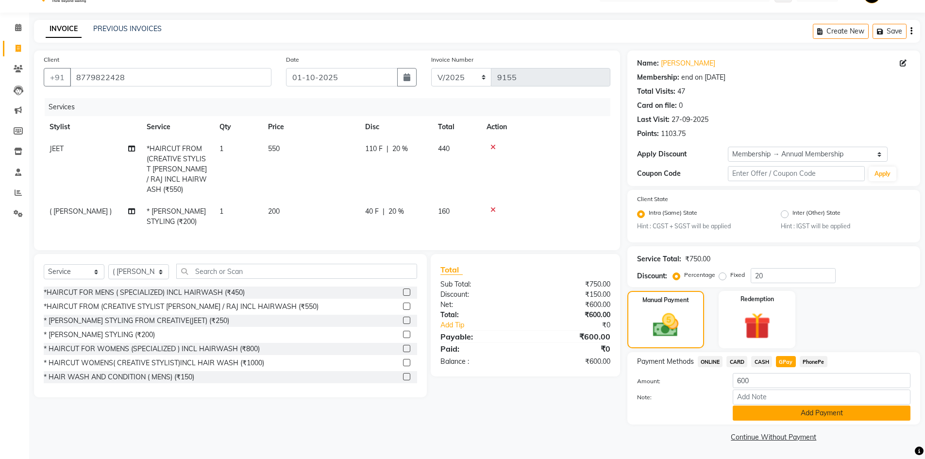
click at [769, 415] on button "Add Payment" at bounding box center [822, 412] width 178 height 15
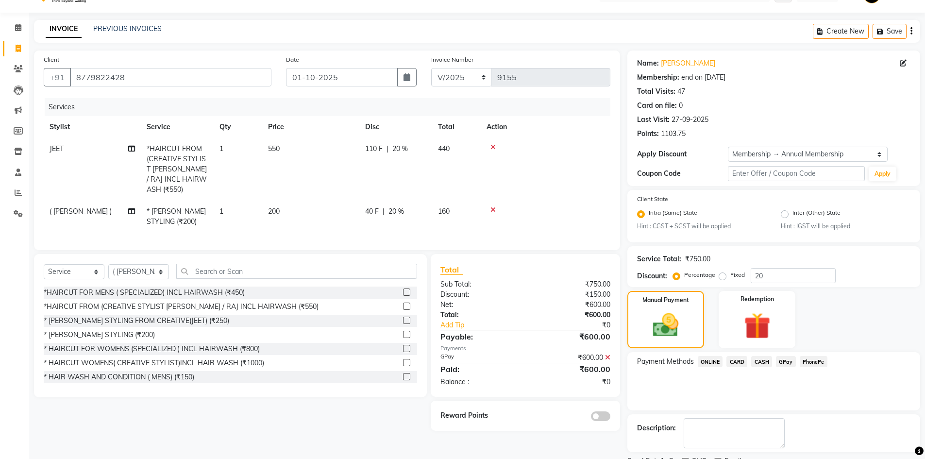
scroll to position [63, 0]
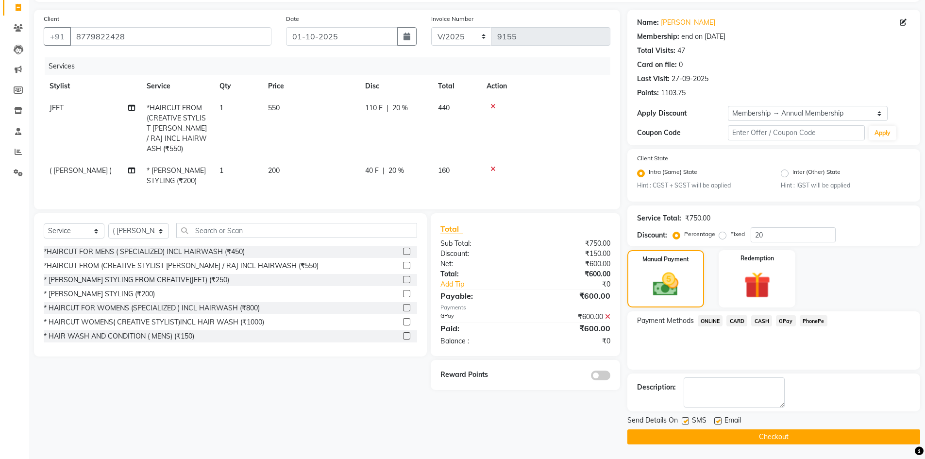
click at [597, 372] on span at bounding box center [600, 375] width 19 height 10
click at [610, 377] on input "checkbox" at bounding box center [610, 377] width 0 height 0
click at [607, 372] on span at bounding box center [600, 375] width 19 height 10
click at [610, 377] on input "checkbox" at bounding box center [610, 377] width 0 height 0
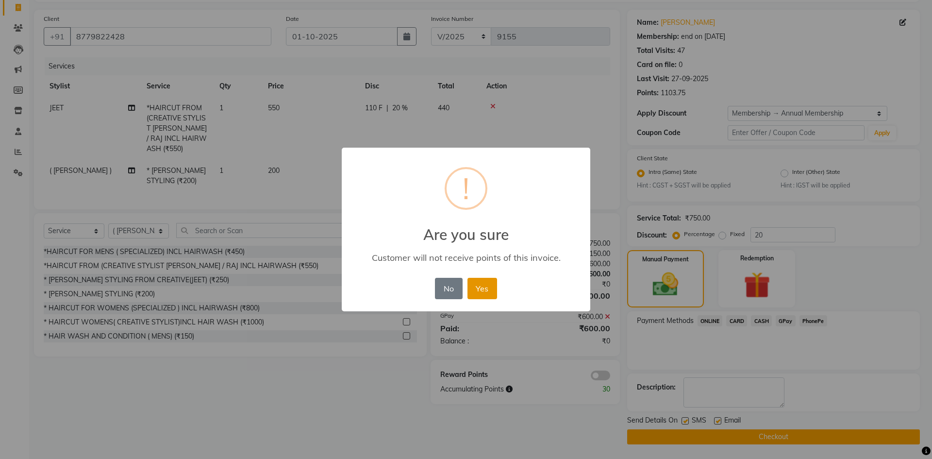
click at [481, 294] on button "Yes" at bounding box center [483, 288] width 30 height 21
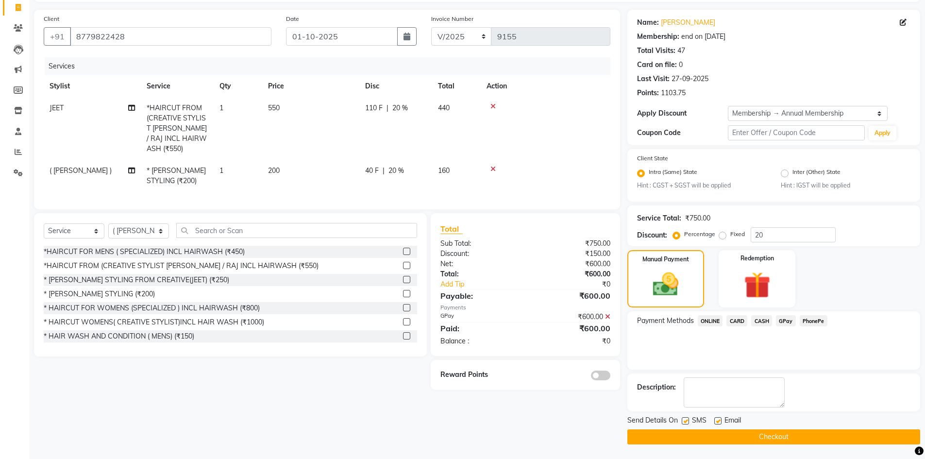
click at [707, 437] on button "Checkout" at bounding box center [773, 436] width 293 height 15
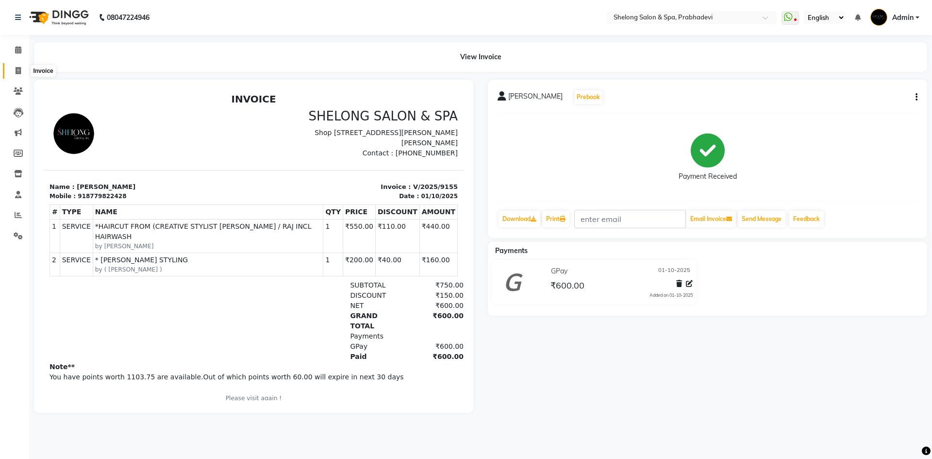
click at [17, 66] on span at bounding box center [18, 71] width 17 height 11
select select "service"
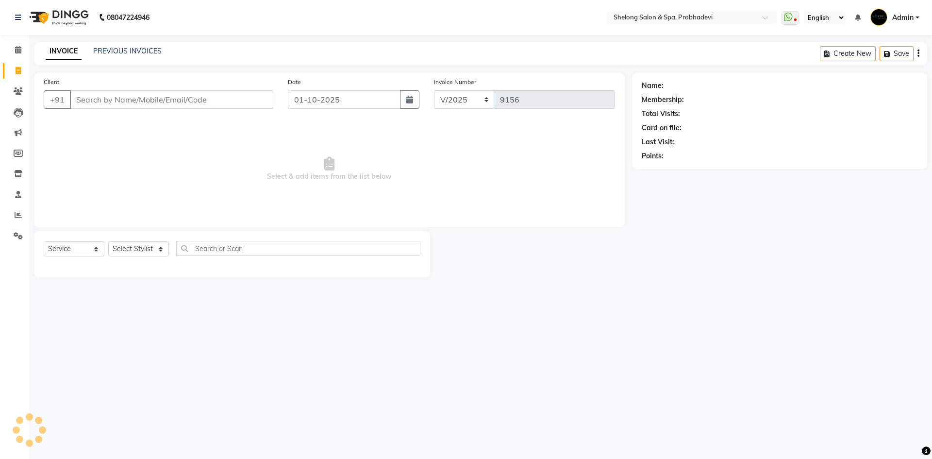
select select "16092"
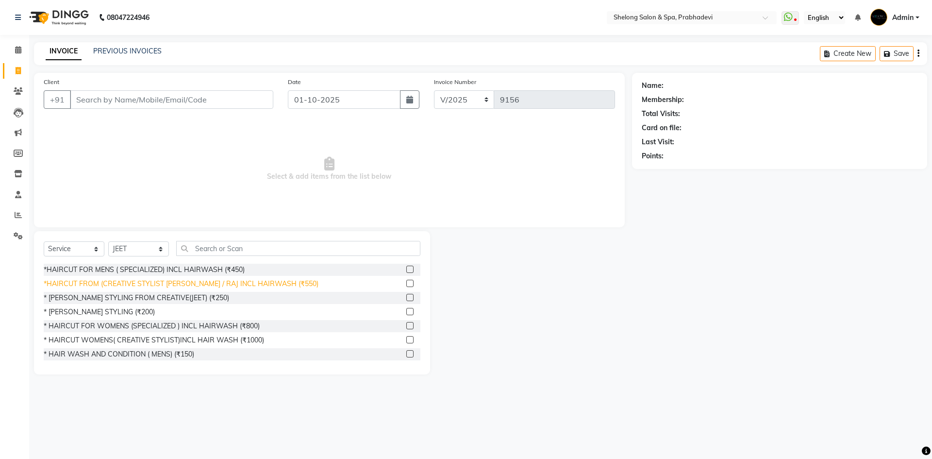
click at [143, 280] on div "*HAIRCUT FROM (CREATIVE STYLIST [PERSON_NAME] / RAJ INCL HAIRWASH (₹550)" at bounding box center [181, 284] width 275 height 10
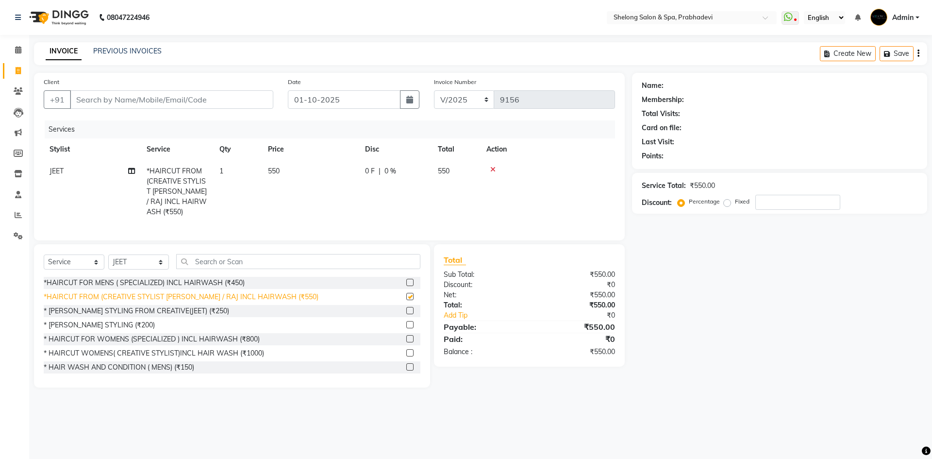
checkbox input "false"
click at [125, 254] on select "Select Stylist ( [PERSON_NAME] ) ( [PERSON_NAME] ) [PERSON_NAME] fojdur [PERSON…" at bounding box center [138, 261] width 61 height 15
click at [108, 254] on select "Select Stylist ( [PERSON_NAME] ) ( [PERSON_NAME] ) [PERSON_NAME] fojdur [PERSON…" at bounding box center [138, 261] width 61 height 15
click at [131, 256] on select "Select Stylist ( [PERSON_NAME] ) ( [PERSON_NAME] ) [PERSON_NAME] fojdur [PERSON…" at bounding box center [138, 261] width 61 height 15
select select "66706"
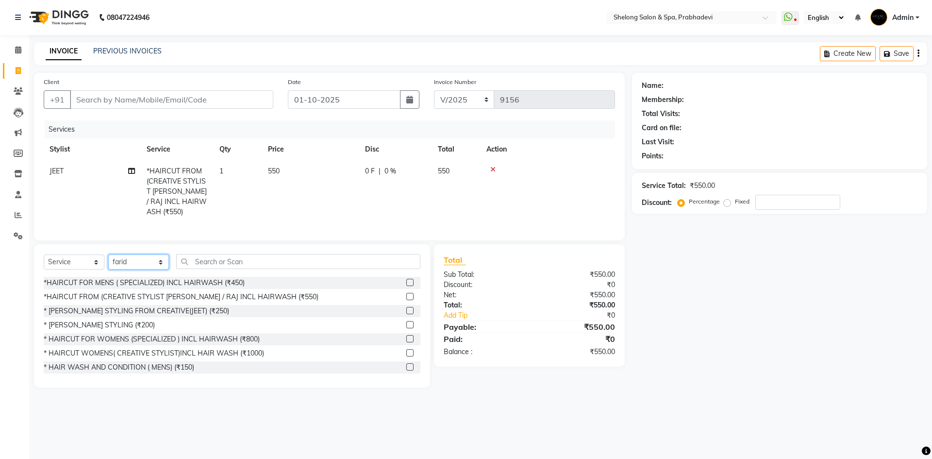
click at [108, 254] on select "Select Stylist ( [PERSON_NAME] ) ( [PERSON_NAME] ) [PERSON_NAME] fojdur [PERSON…" at bounding box center [138, 261] width 61 height 15
click at [101, 323] on div "* [PERSON_NAME] STYLING (₹200)" at bounding box center [99, 325] width 111 height 10
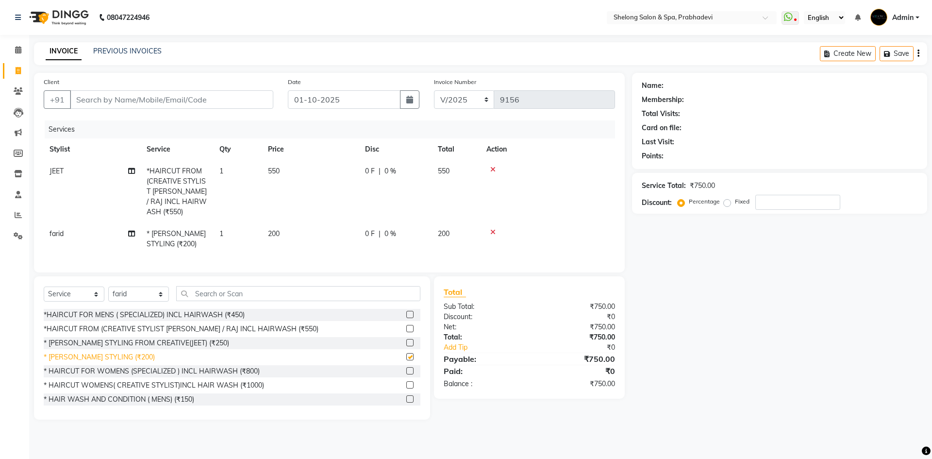
checkbox input "false"
click at [188, 101] on input "Client" at bounding box center [171, 99] width 203 height 18
type input "9"
type input "0"
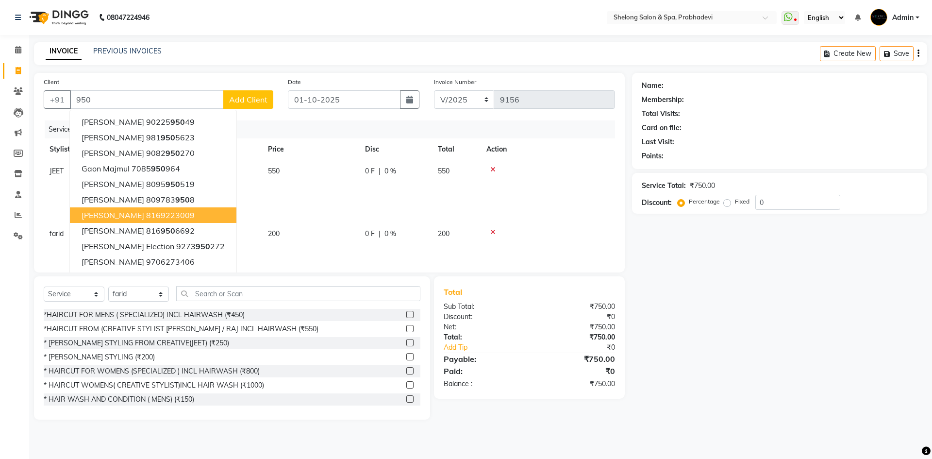
click at [707, 318] on div "Name: Membership: Total Visits: Card on file: Last Visit: Points: Service Total…" at bounding box center [783, 246] width 303 height 347
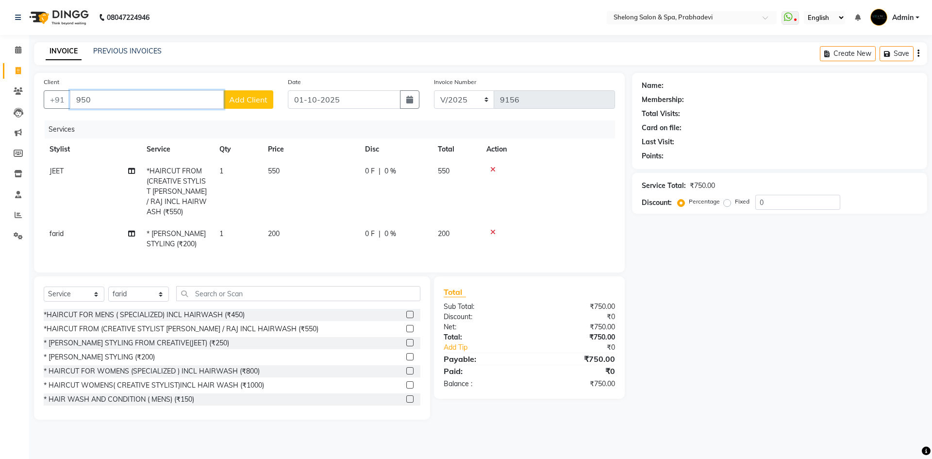
click at [113, 95] on input "950" at bounding box center [147, 99] width 154 height 18
type input "9"
click at [214, 292] on input "text" at bounding box center [298, 293] width 244 height 15
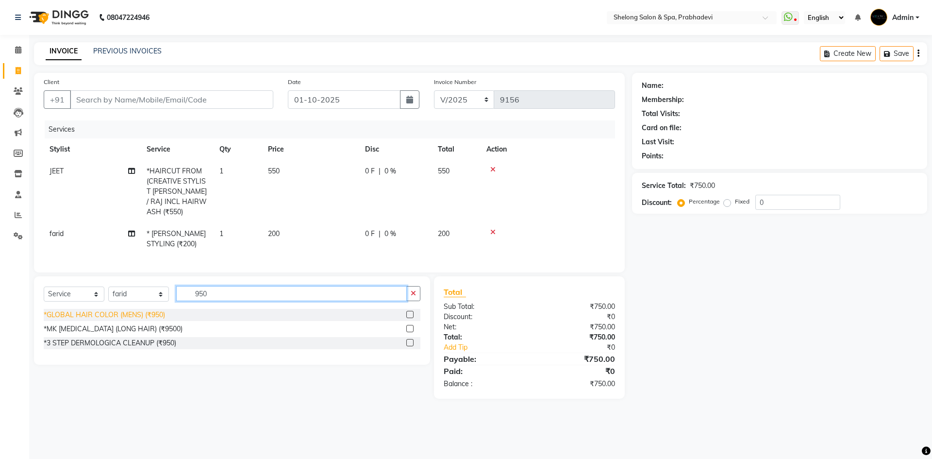
type input "950"
click at [87, 311] on div "*GLOBAL HAIR COLOR (MENS) (₹950)" at bounding box center [104, 315] width 121 height 10
checkbox input "false"
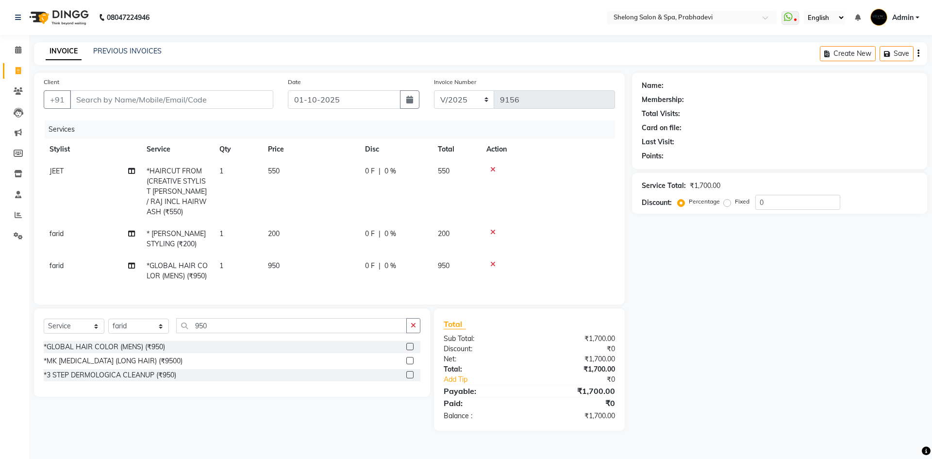
click at [389, 261] on span "0 %" at bounding box center [391, 266] width 12 height 10
select select "66706"
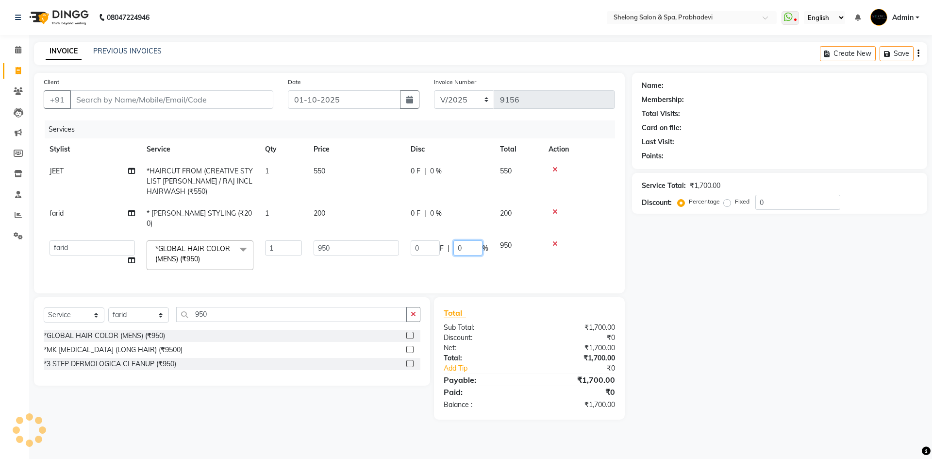
click at [467, 240] on input "0" at bounding box center [468, 247] width 29 height 15
type input "050"
click at [693, 284] on div "Name: Membership: Total Visits: Card on file: Last Visit: Points: Service Total…" at bounding box center [783, 246] width 303 height 347
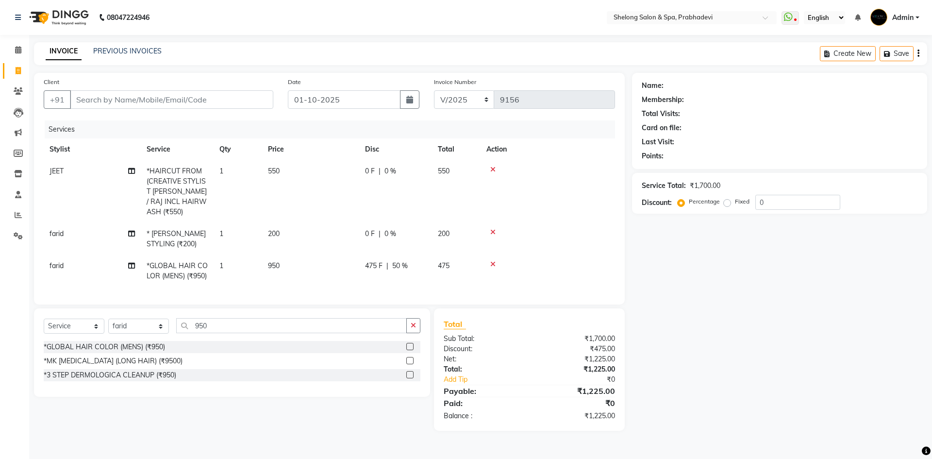
click at [494, 170] on icon at bounding box center [492, 169] width 5 height 7
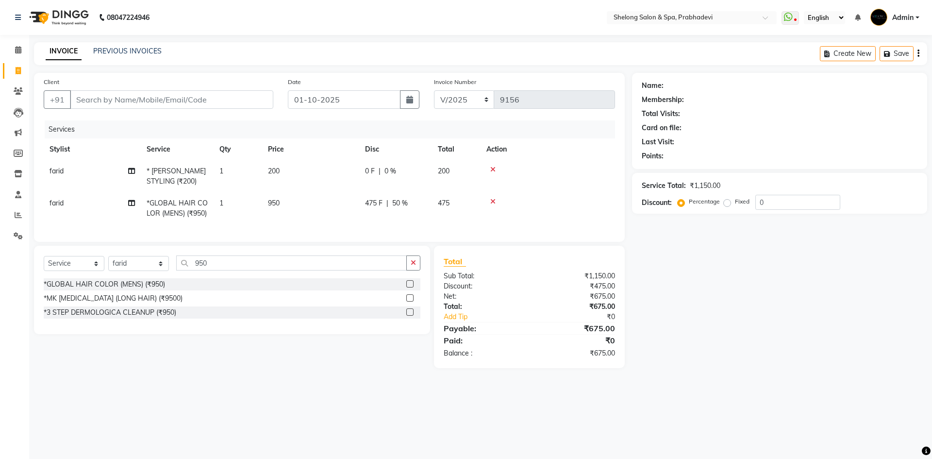
click at [493, 200] on icon at bounding box center [492, 201] width 5 height 7
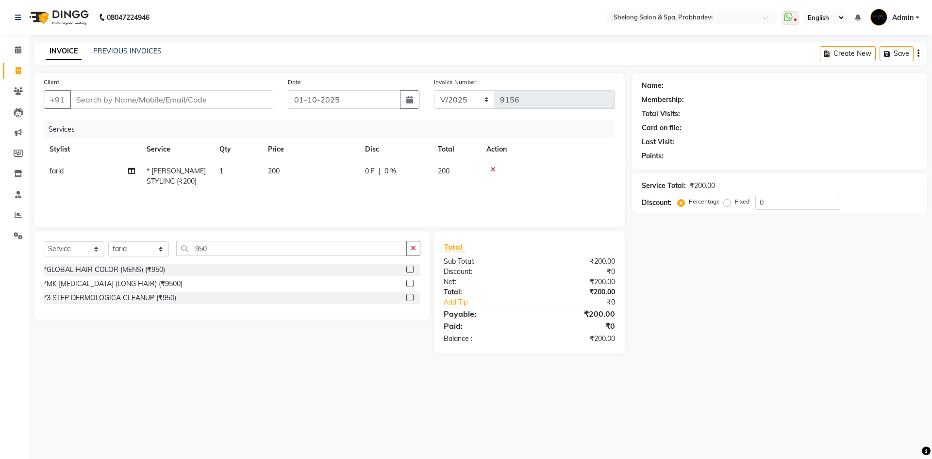
click at [490, 170] on icon at bounding box center [492, 169] width 5 height 7
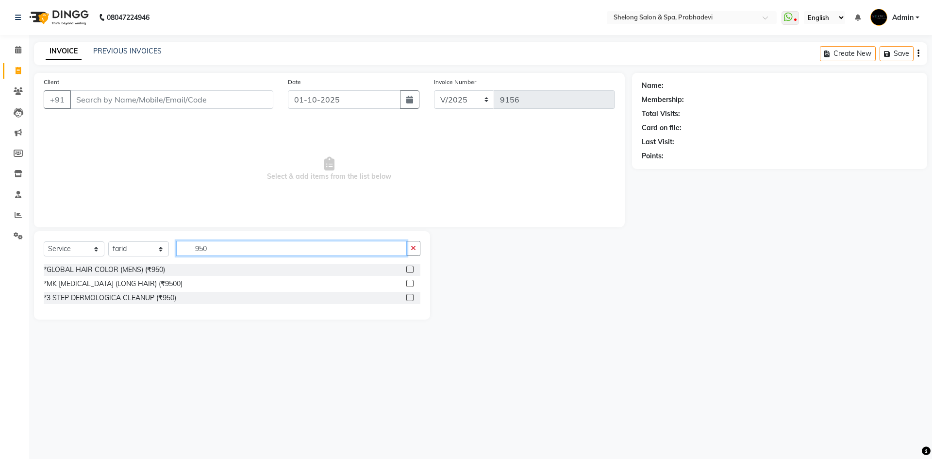
click at [211, 249] on input "950" at bounding box center [291, 248] width 231 height 15
type input "9"
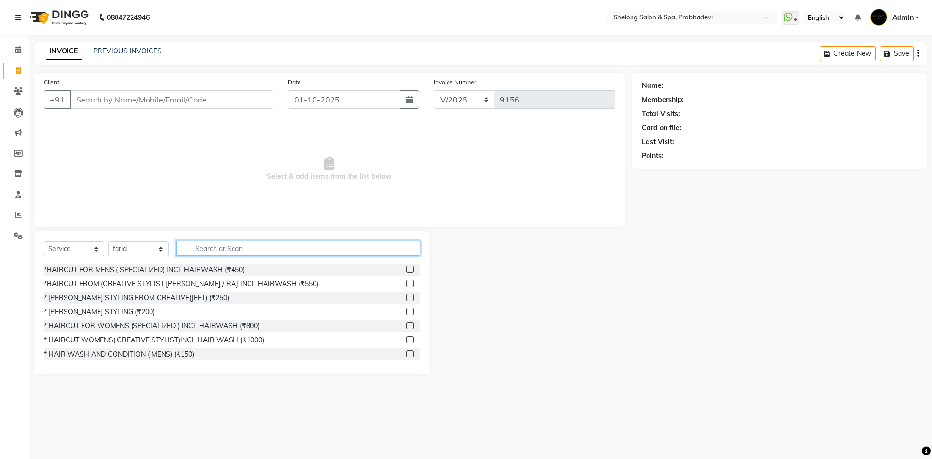
type input "2"
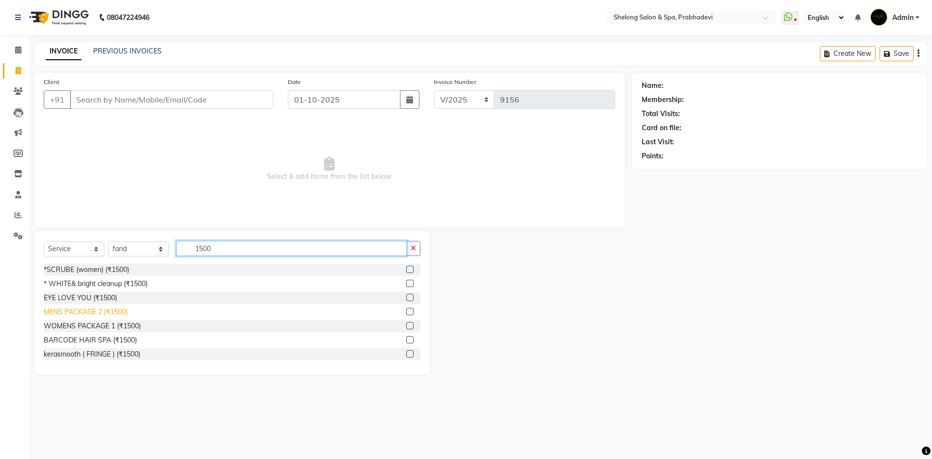
type input "1500"
click at [86, 315] on div "MENS PACKAGE 2 (₹1500)" at bounding box center [86, 312] width 84 height 10
checkbox input "false"
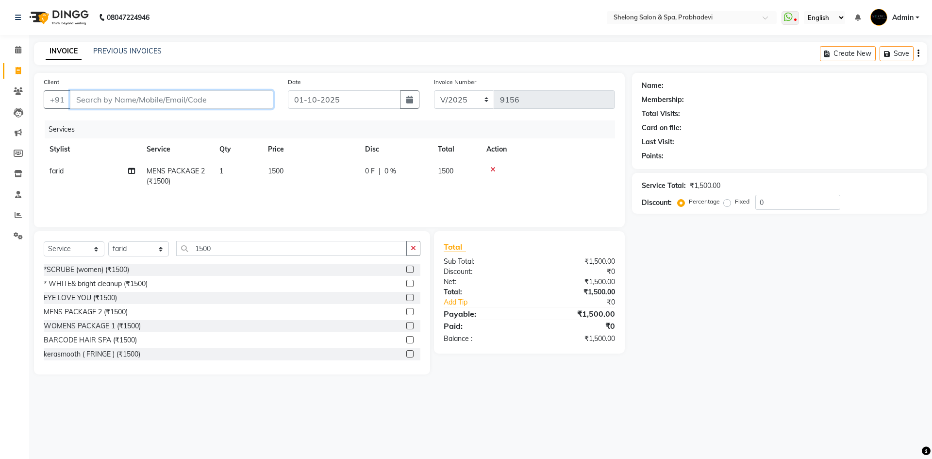
click at [173, 97] on input "Client" at bounding box center [171, 99] width 203 height 18
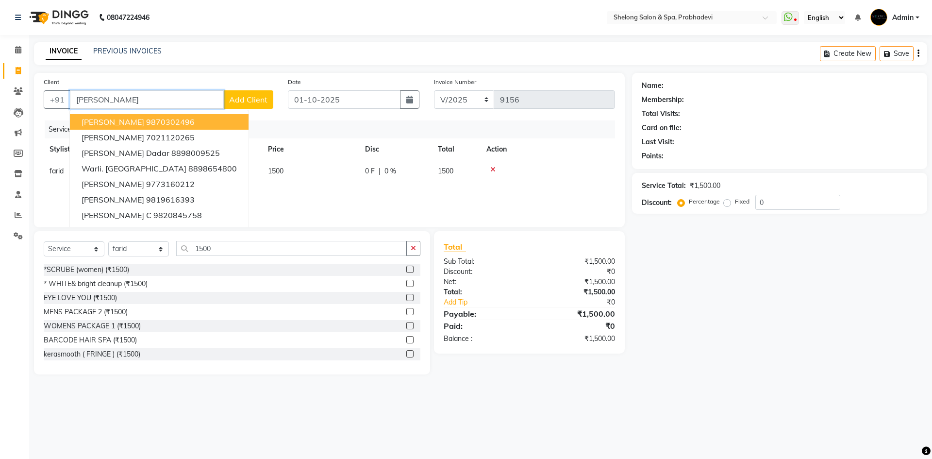
click at [153, 97] on input "sanket" at bounding box center [147, 99] width 154 height 18
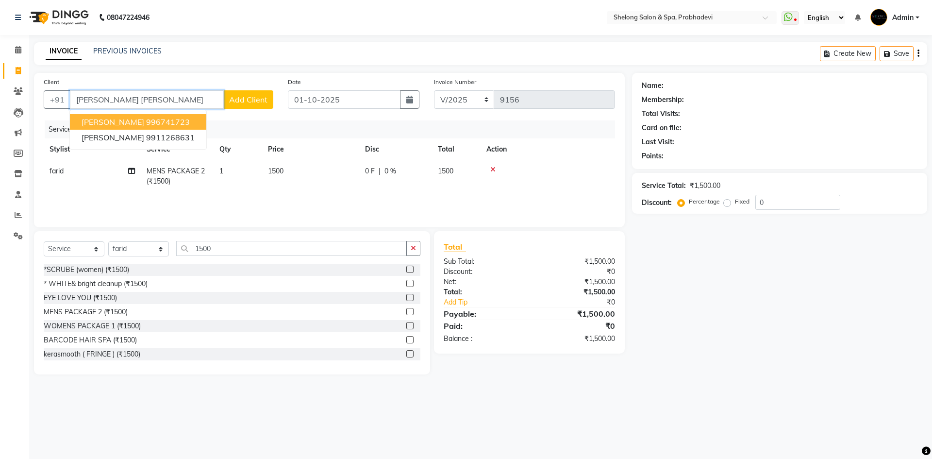
click at [115, 121] on span "sanket salvi" at bounding box center [113, 122] width 63 height 10
type input "996741723"
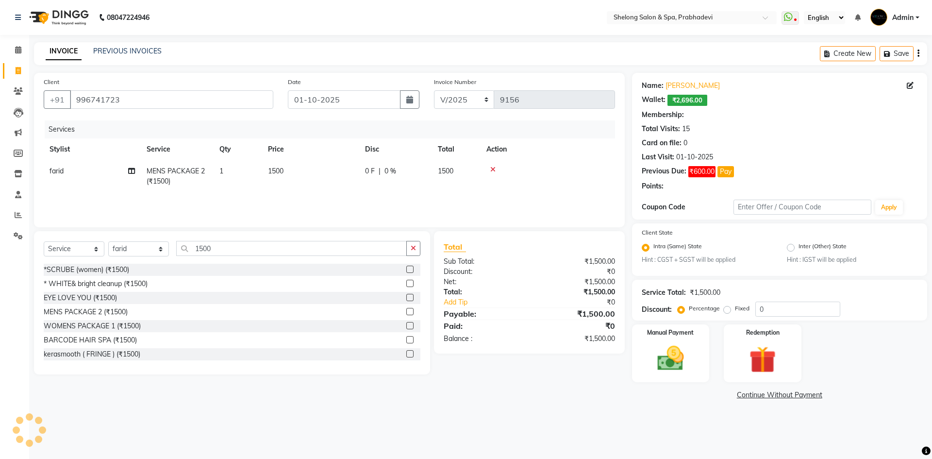
type input "20"
select select "2: Object"
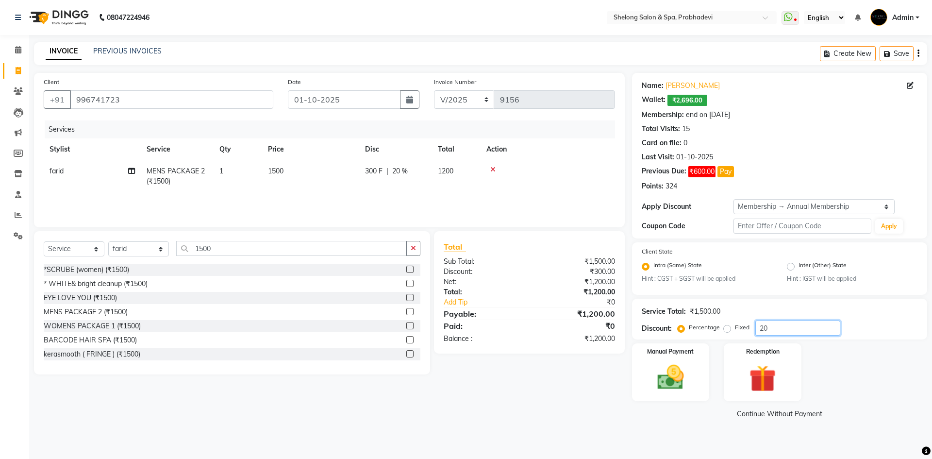
click at [830, 326] on input "20" at bounding box center [798, 327] width 85 height 15
type input "2"
click at [683, 383] on img at bounding box center [670, 378] width 45 height 32
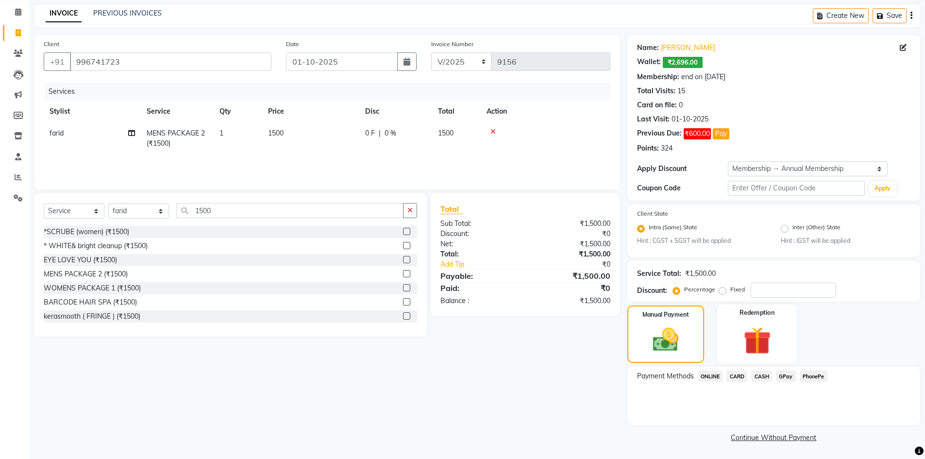
scroll to position [38, 0]
click at [786, 378] on span "GPay" at bounding box center [786, 375] width 20 height 11
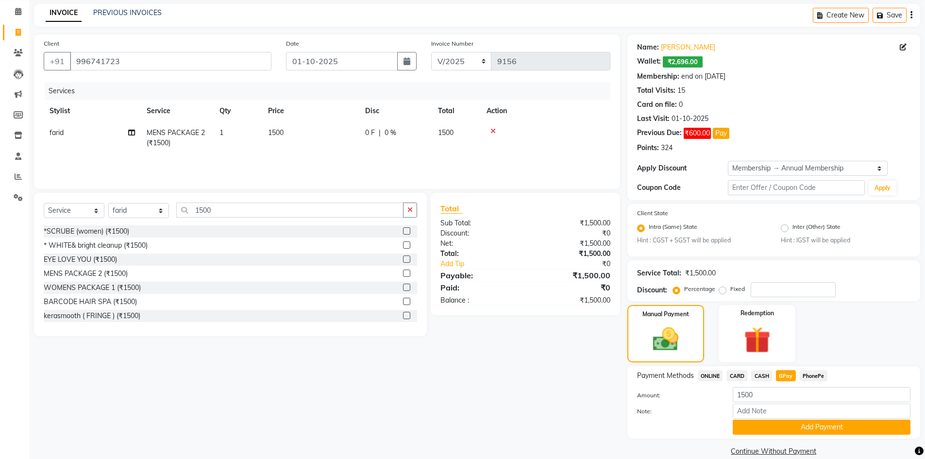
scroll to position [52, 0]
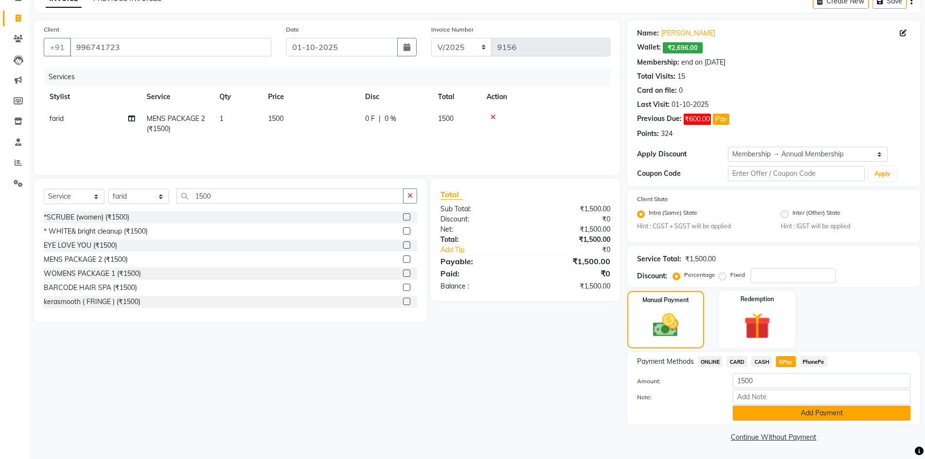
click at [809, 414] on button "Add Payment" at bounding box center [822, 412] width 178 height 15
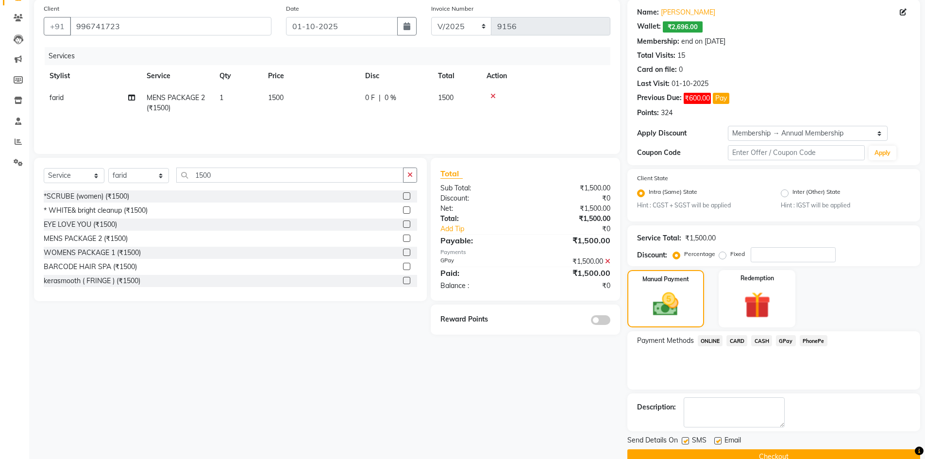
scroll to position [93, 0]
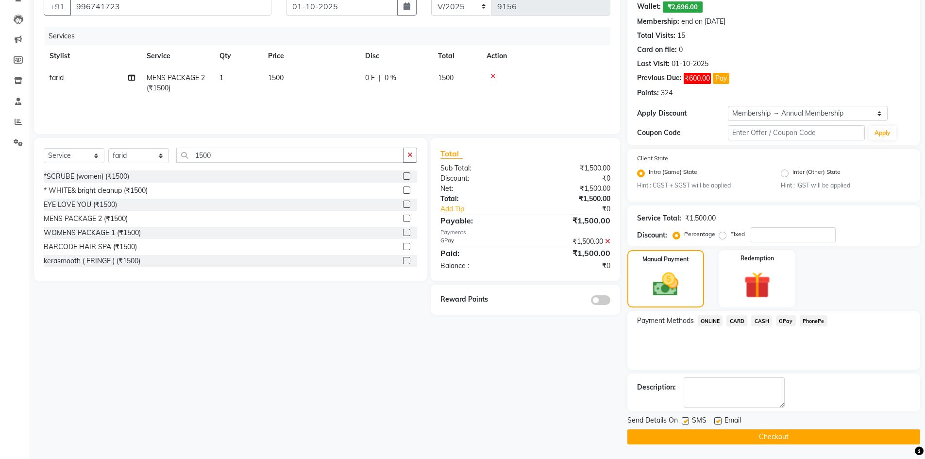
click at [595, 296] on span at bounding box center [600, 300] width 19 height 10
click at [610, 302] on input "checkbox" at bounding box center [610, 302] width 0 height 0
drag, startPoint x: 764, startPoint y: 436, endPoint x: 758, endPoint y: 428, distance: 9.6
click at [765, 435] on button "Checkout" at bounding box center [773, 436] width 293 height 15
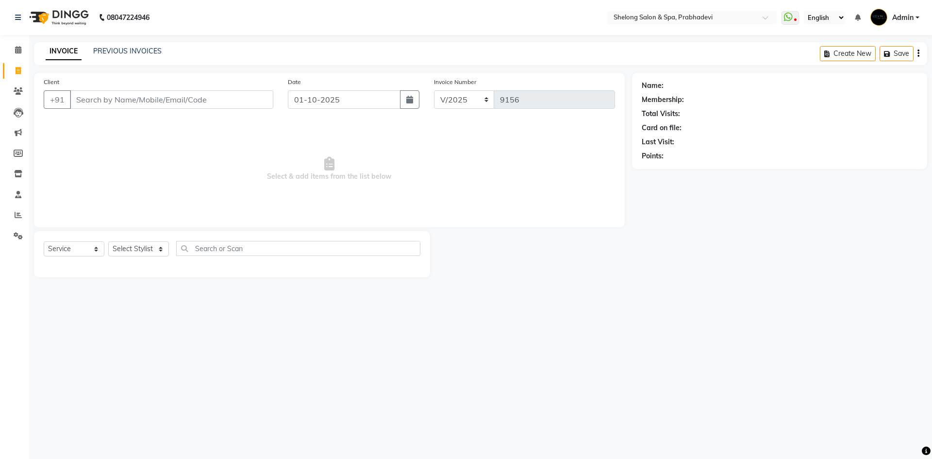
select select "service"
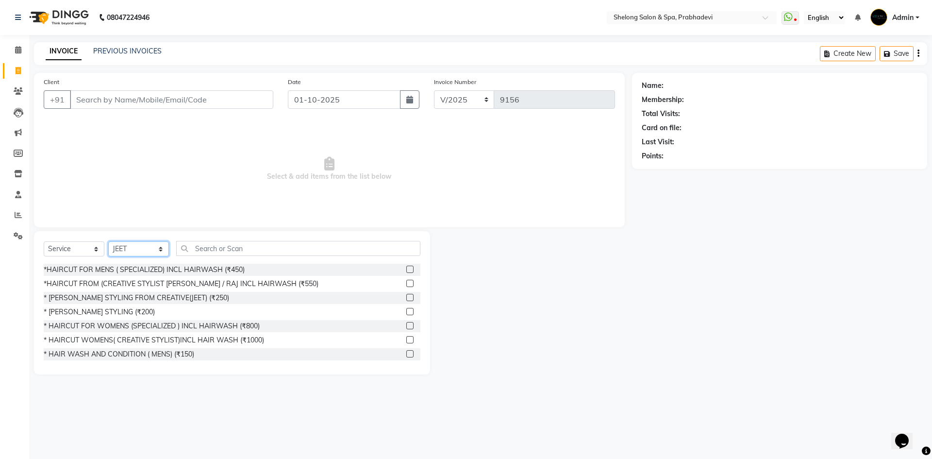
click at [146, 250] on select "Select Stylist ( [PERSON_NAME] ) ( [PERSON_NAME] ) [PERSON_NAME] fojdur [PERSON…" at bounding box center [138, 248] width 61 height 15
select select "47990"
click at [108, 241] on select "Select Stylist ( [PERSON_NAME] ) ( [PERSON_NAME] ) [PERSON_NAME] fojdur [PERSON…" at bounding box center [138, 248] width 61 height 15
click at [135, 269] on div "*HAIRCUT FOR MENS ( SPECIALIZED) INCL HAIRWASH (₹450)" at bounding box center [144, 270] width 201 height 10
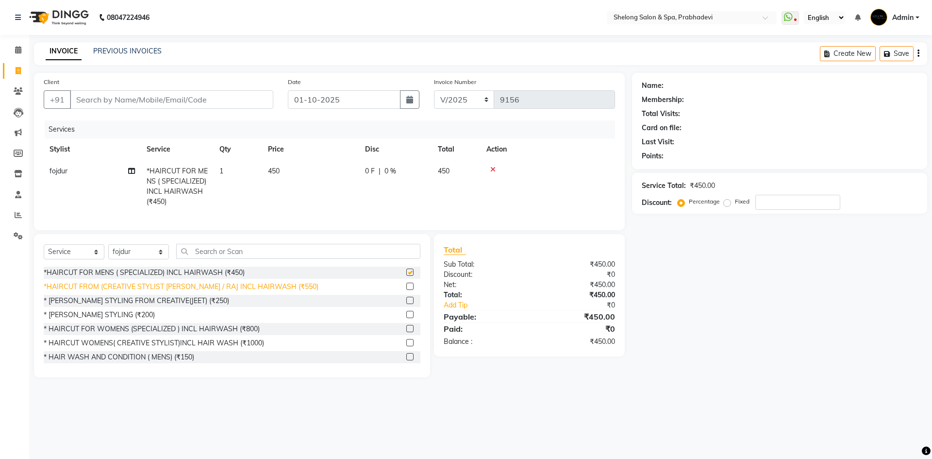
checkbox input "false"
click at [108, 320] on div "* [PERSON_NAME] STYLING (₹200)" at bounding box center [99, 315] width 111 height 10
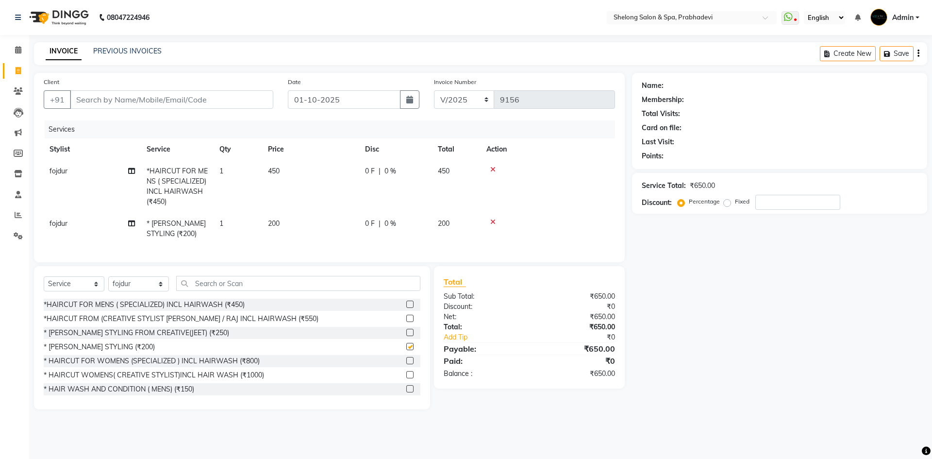
checkbox input "false"
click at [169, 95] on input "Client" at bounding box center [171, 99] width 203 height 18
type input "9"
type input "0"
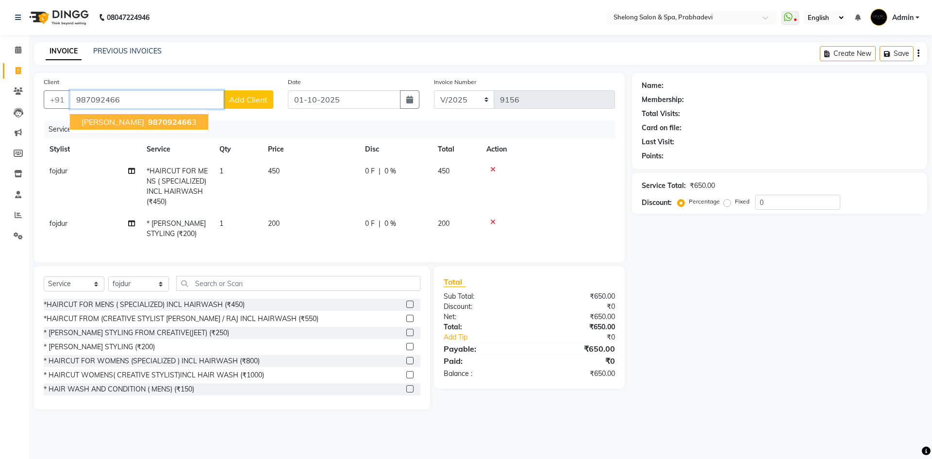
click at [148, 120] on span "987092466" at bounding box center [170, 122] width 44 height 10
type input "9870924663"
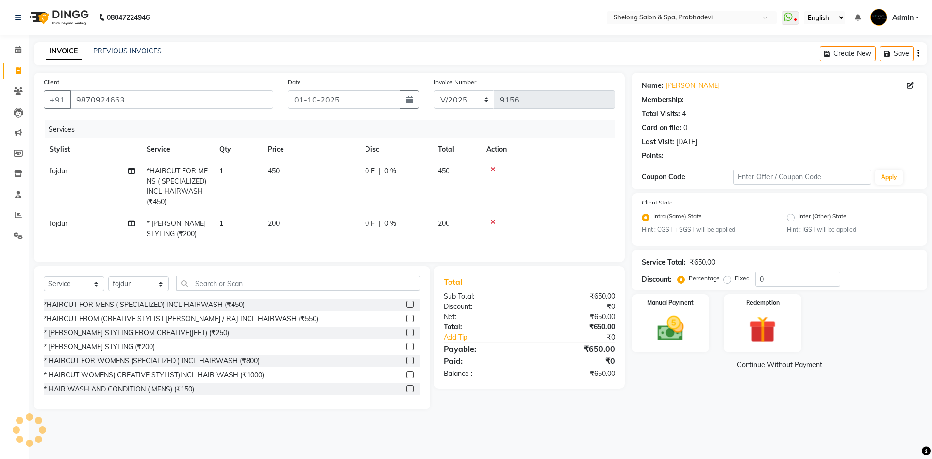
select select "1: Object"
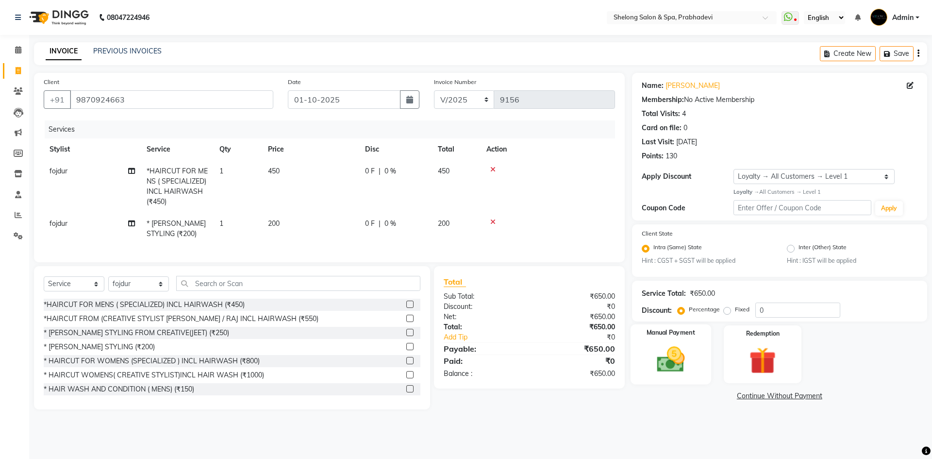
click at [676, 364] on img at bounding box center [670, 359] width 45 height 32
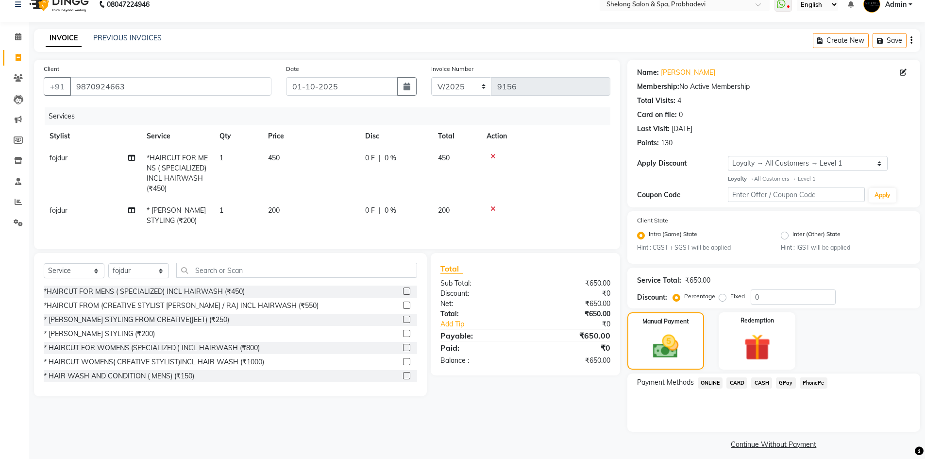
scroll to position [20, 0]
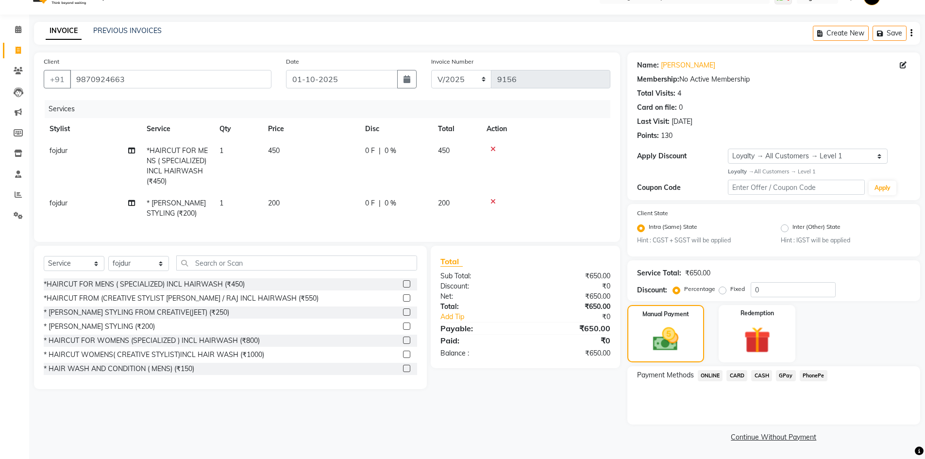
click at [762, 374] on span "CASH" at bounding box center [761, 375] width 21 height 11
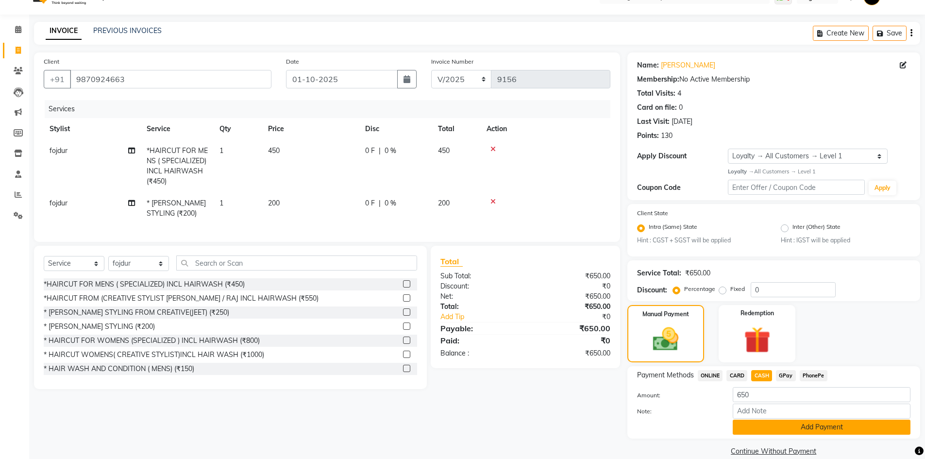
click at [782, 431] on button "Add Payment" at bounding box center [822, 427] width 178 height 15
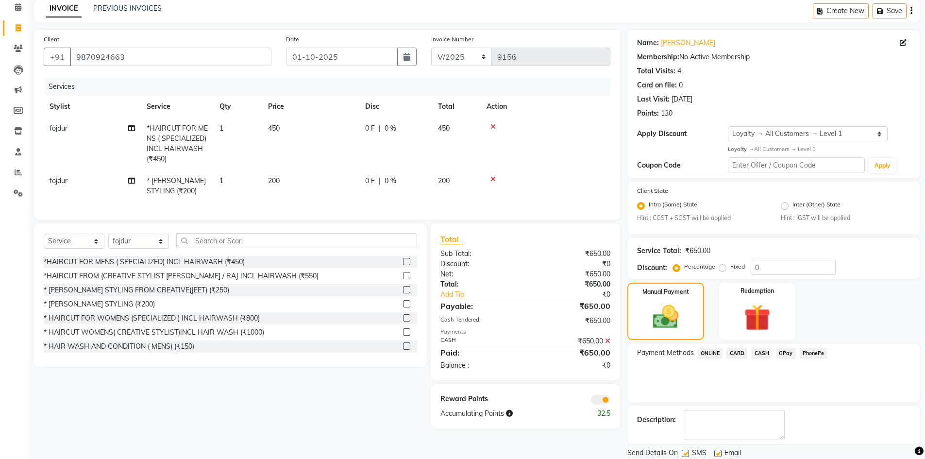
scroll to position [75, 0]
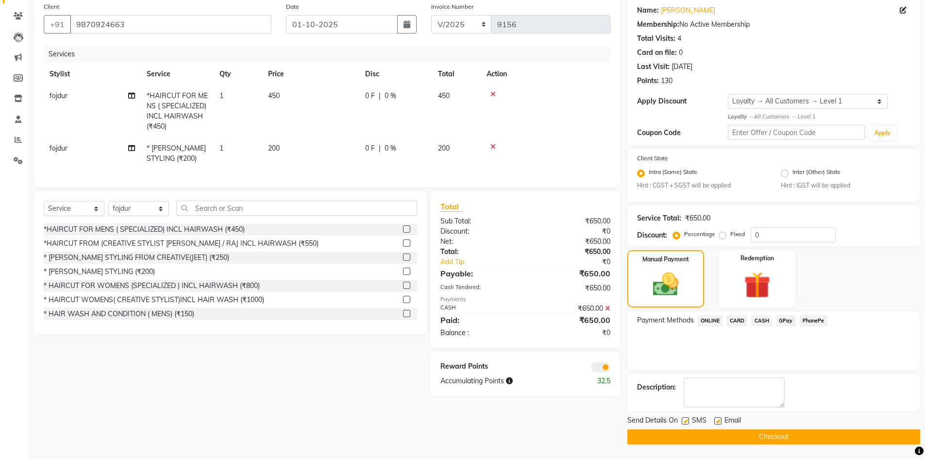
click at [778, 435] on button "Checkout" at bounding box center [773, 436] width 293 height 15
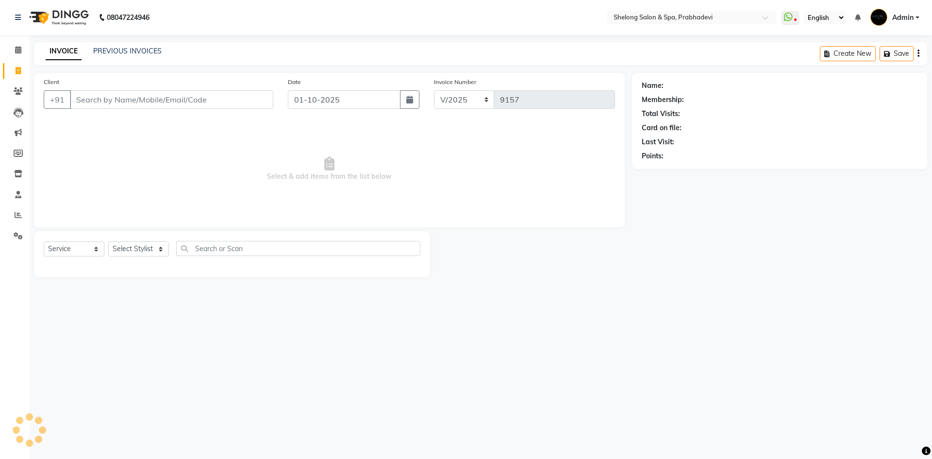
select select "service"
select select "16092"
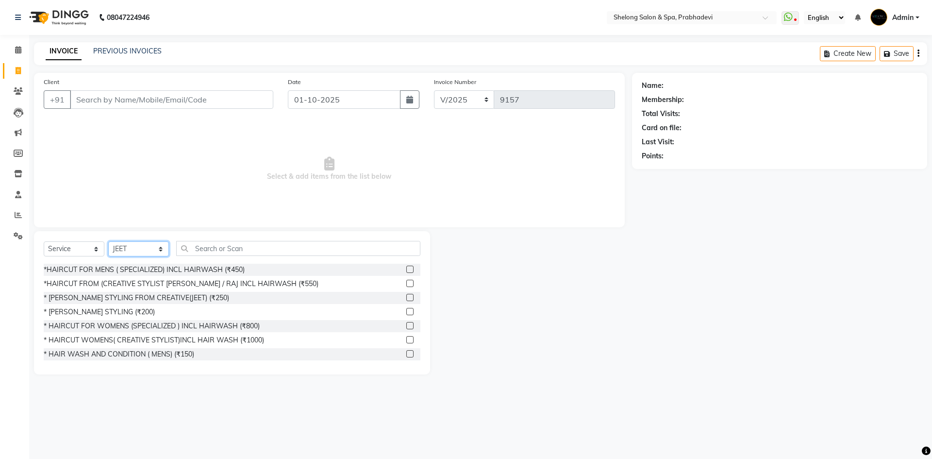
click at [151, 247] on select "Select Stylist ( [PERSON_NAME] ) ( [PERSON_NAME] ) [PERSON_NAME] fojdur [PERSON…" at bounding box center [138, 248] width 61 height 15
click at [152, 244] on select "Select Stylist ( [PERSON_NAME] ) ( [PERSON_NAME] ) [PERSON_NAME] fojdur [PERSON…" at bounding box center [138, 248] width 61 height 15
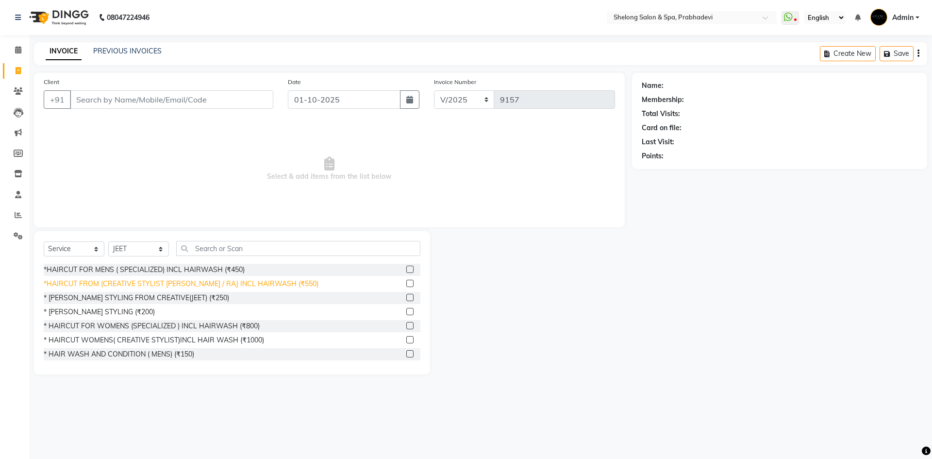
click at [200, 284] on div "*HAIRCUT FROM (CREATIVE STYLIST [PERSON_NAME] / RAJ INCL HAIRWASH (₹550)" at bounding box center [181, 284] width 275 height 10
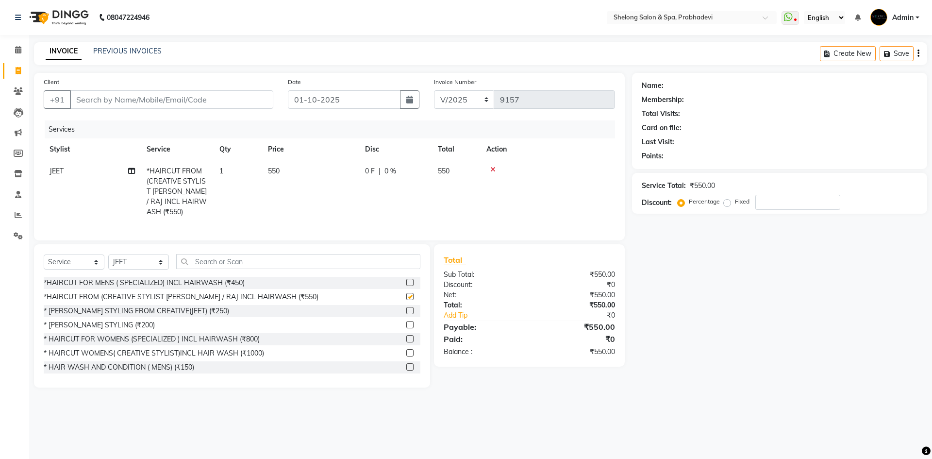
checkbox input "false"
click at [157, 259] on select "Select Stylist ( [PERSON_NAME] ) ( [PERSON_NAME] ) [PERSON_NAME] fojdur [PERSON…" at bounding box center [138, 261] width 61 height 15
select select "66706"
click at [108, 254] on select "Select Stylist ( [PERSON_NAME] ) ( [PERSON_NAME] ) [PERSON_NAME] fojdur [PERSON…" at bounding box center [138, 261] width 61 height 15
click at [110, 319] on div "* [PERSON_NAME] STYLING (₹200)" at bounding box center [232, 325] width 377 height 12
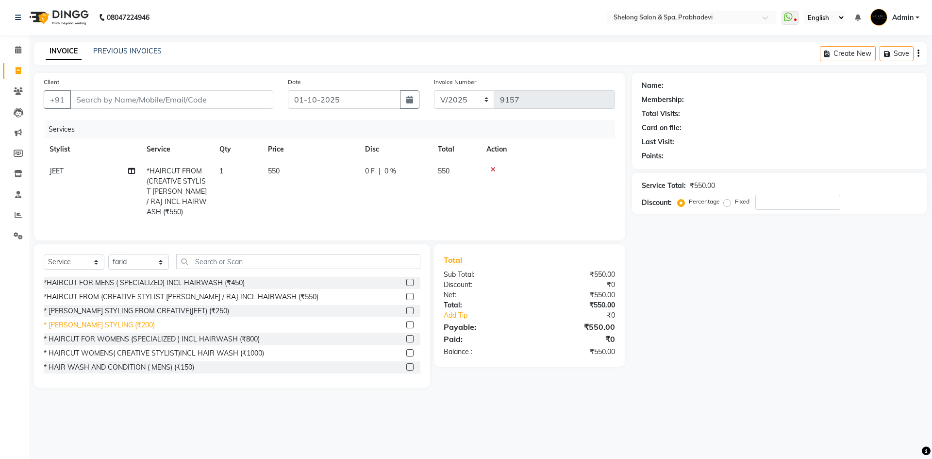
click at [110, 321] on div "* [PERSON_NAME] STYLING (₹200)" at bounding box center [99, 325] width 111 height 10
checkbox input "false"
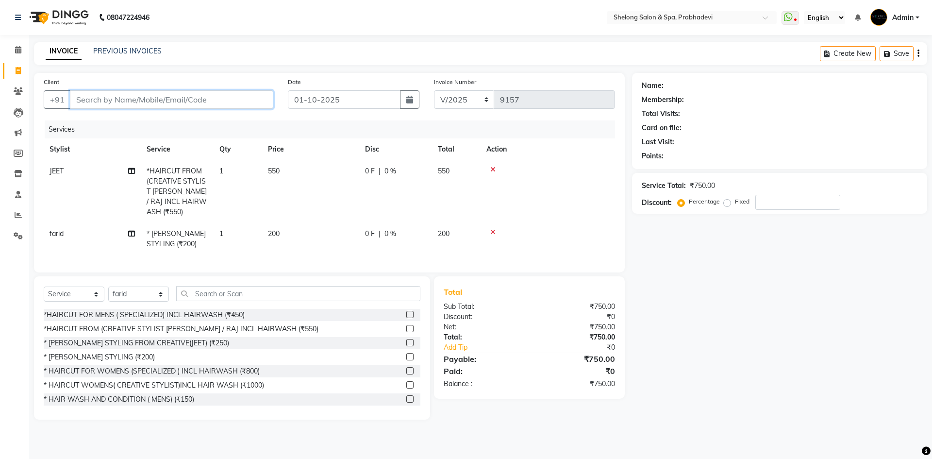
click at [223, 96] on input "Client" at bounding box center [171, 99] width 203 height 18
click at [54, 229] on span "farid" at bounding box center [57, 233] width 14 height 9
select select "66706"
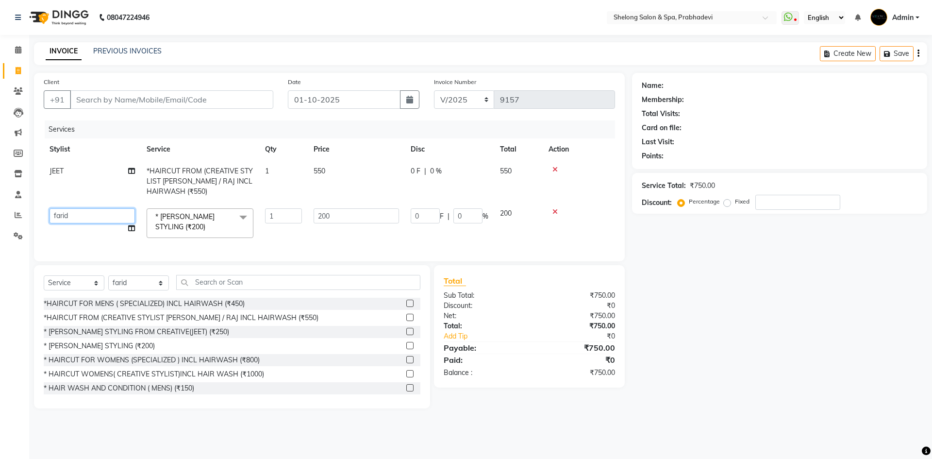
click at [79, 212] on select "( Ankita ) ( ASHVINI ) farid fojdur hakim JEET MITHUN NANDITA CHAVAN Neha jaisw…" at bounding box center [92, 215] width 85 height 15
select select "47990"
click at [109, 101] on input "Client" at bounding box center [171, 99] width 203 height 18
click at [186, 101] on input "Client" at bounding box center [171, 99] width 203 height 18
click at [241, 99] on input "Client" at bounding box center [171, 99] width 203 height 18
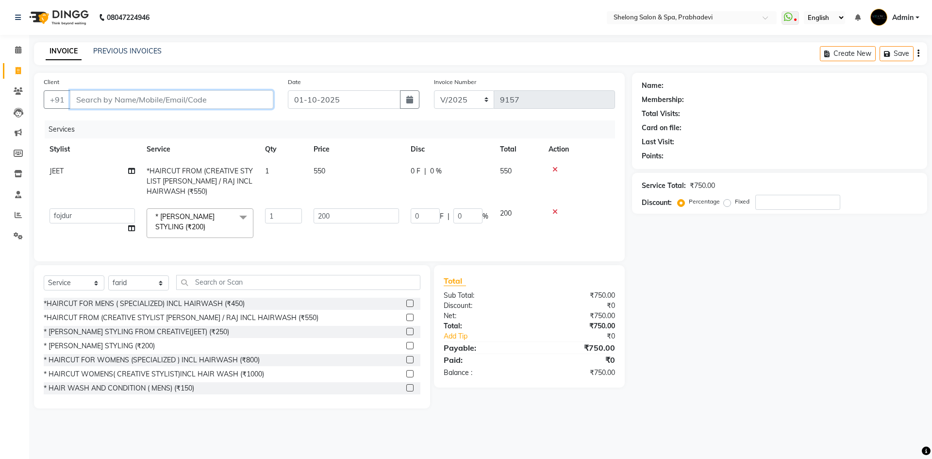
type input "9"
type input "0"
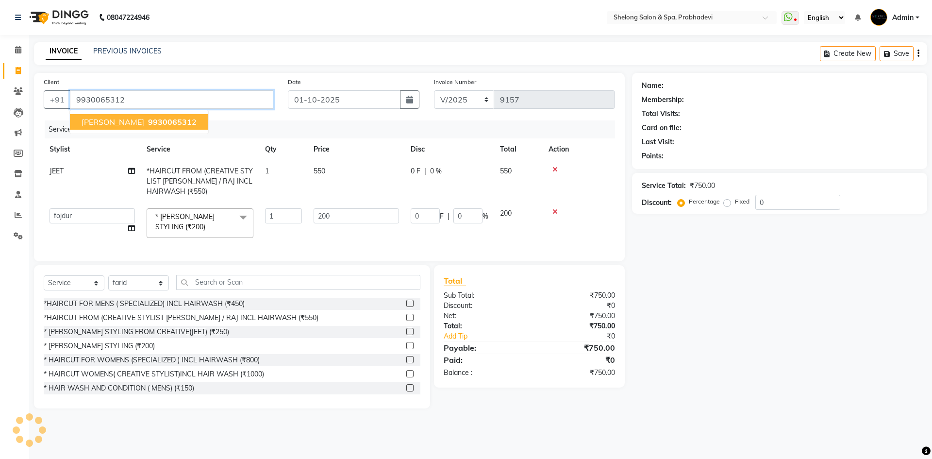
type input "9930065312"
select select "1: Object"
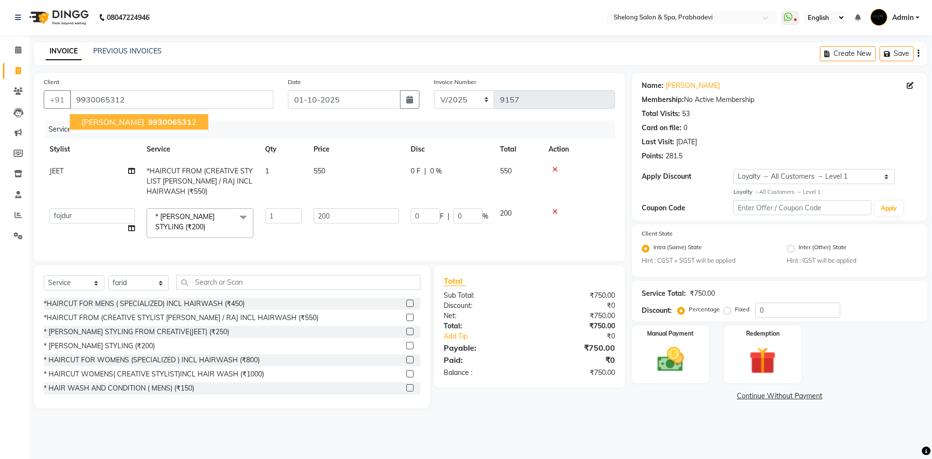
click at [112, 117] on span "Sameer Mayekar" at bounding box center [113, 122] width 63 height 10
select select "1: Object"
click at [670, 357] on img at bounding box center [670, 359] width 45 height 32
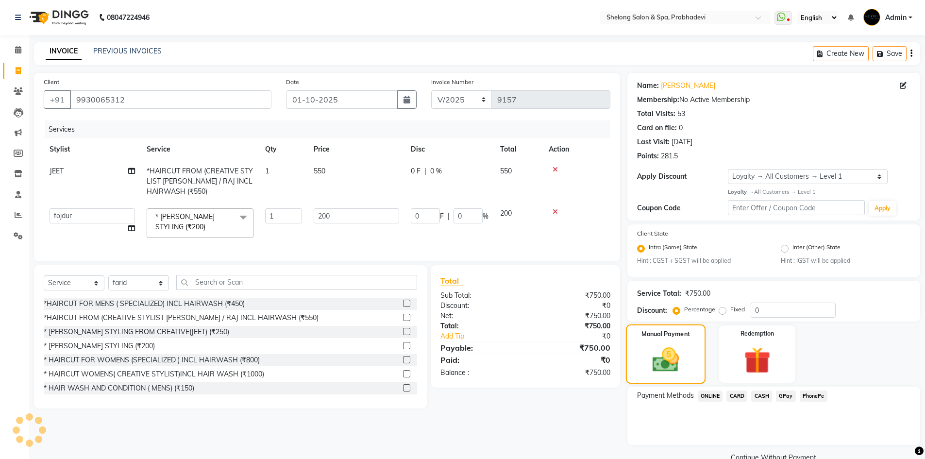
click at [670, 358] on img at bounding box center [665, 359] width 43 height 31
click at [756, 398] on span "CASH" at bounding box center [761, 395] width 21 height 11
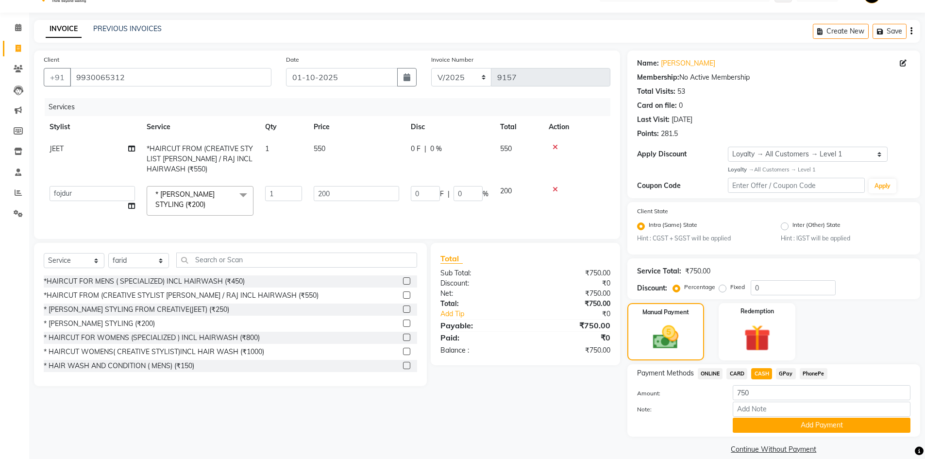
scroll to position [34, 0]
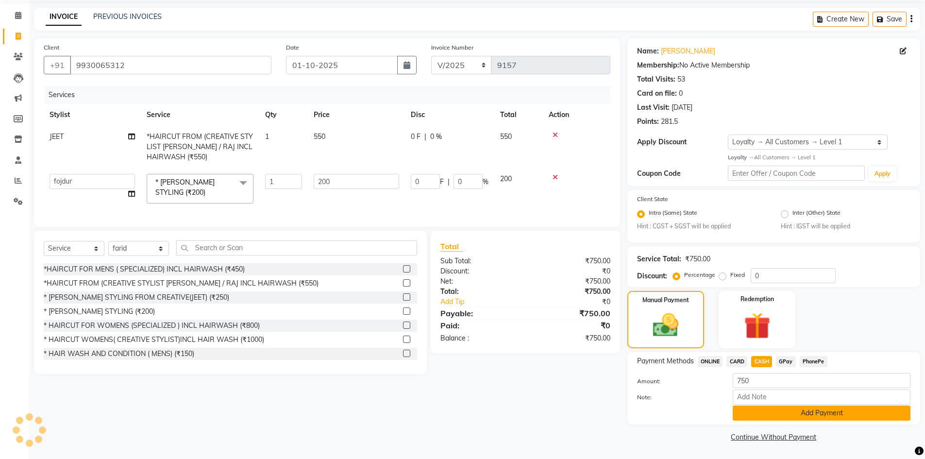
click at [831, 415] on button "Add Payment" at bounding box center [822, 412] width 178 height 15
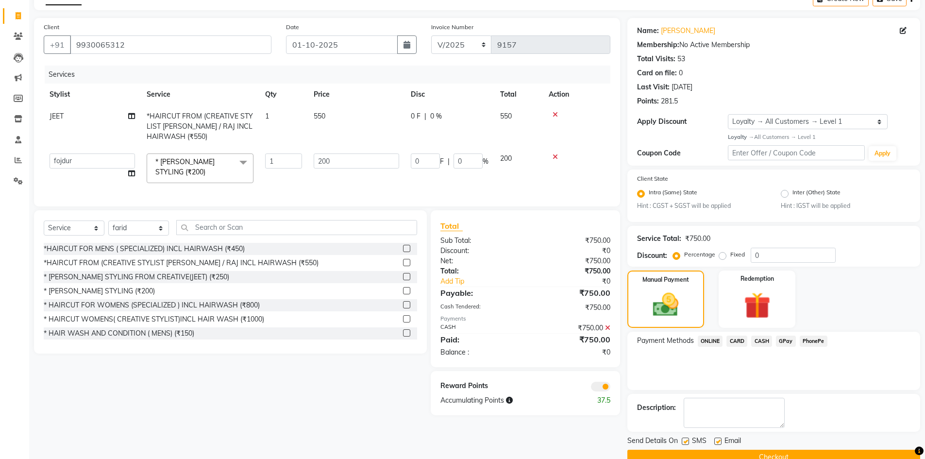
scroll to position [75, 0]
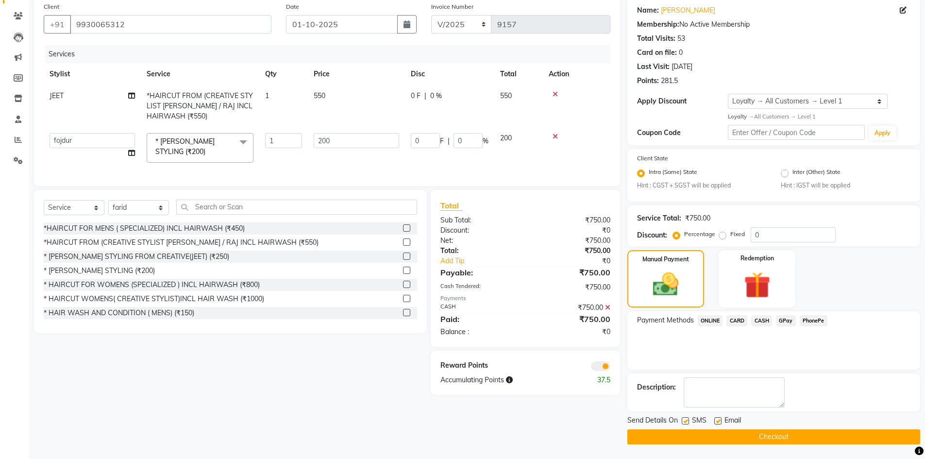
click at [680, 434] on button "Checkout" at bounding box center [773, 436] width 293 height 15
